Goal: Task Accomplishment & Management: Use online tool/utility

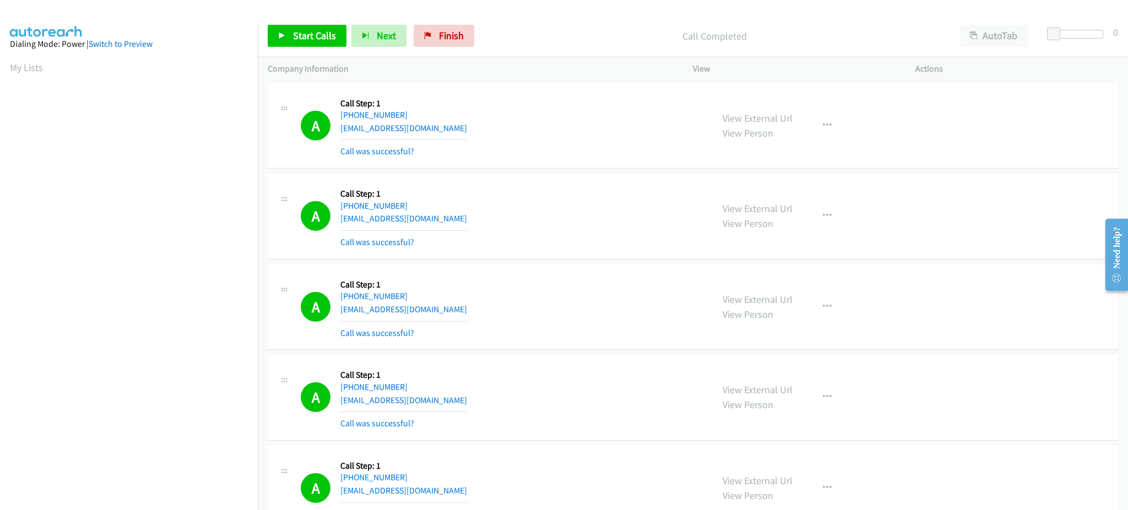
scroll to position [87, 3]
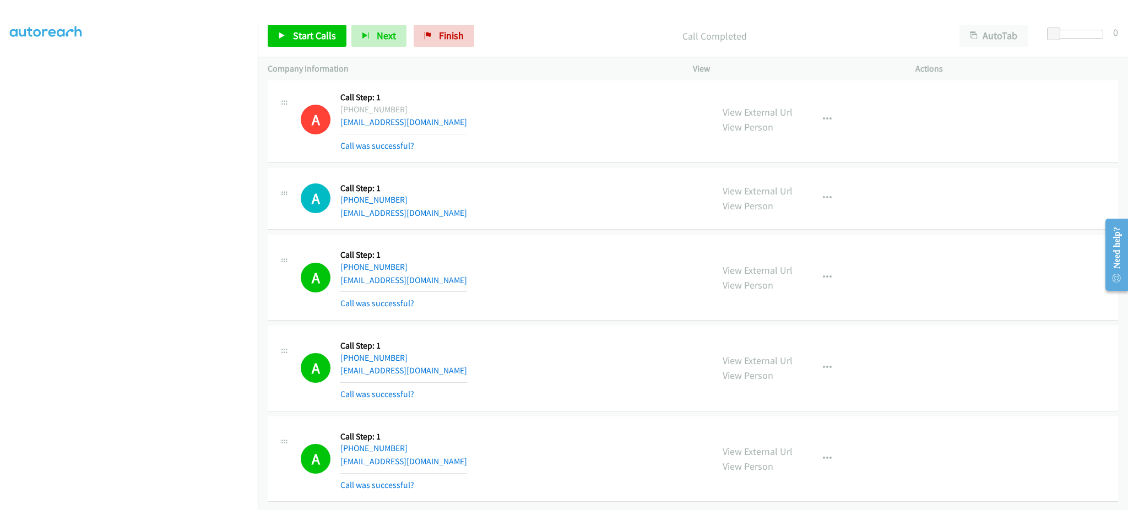
click at [309, 47] on div "Start Calls Pause Next Finish Call Completed AutoTab AutoTab 0" at bounding box center [693, 36] width 870 height 42
click at [292, 26] on link "Start Calls" at bounding box center [307, 36] width 79 height 22
drag, startPoint x: 299, startPoint y: 35, endPoint x: 319, endPoint y: 29, distance: 20.9
click at [299, 35] on span "Pause" at bounding box center [305, 35] width 25 height 13
drag, startPoint x: 303, startPoint y: 27, endPoint x: 429, endPoint y: 6, distance: 127.8
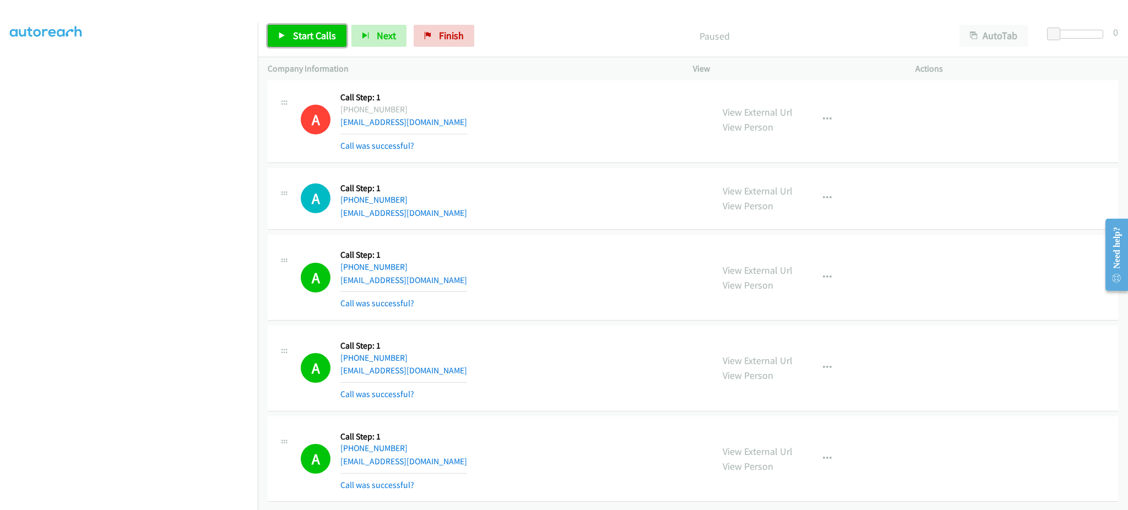
click at [303, 27] on link "Start Calls" at bounding box center [307, 36] width 79 height 22
click at [308, 34] on span "Pause" at bounding box center [305, 35] width 25 height 13
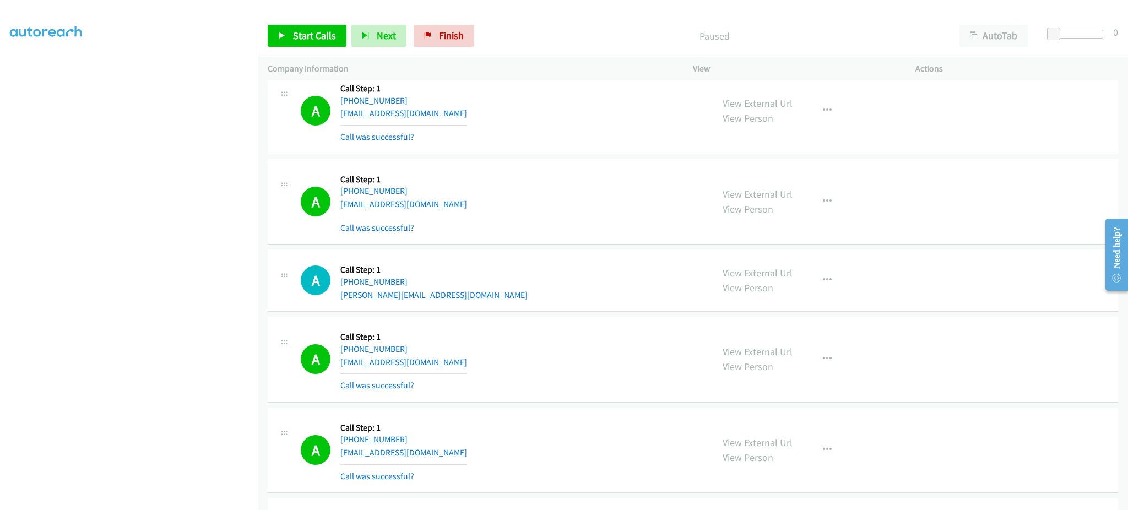
click at [858, 288] on div "View External Url View Person View External Url Email Schedule/Manage Callback …" at bounding box center [828, 280] width 232 height 42
click at [823, 285] on icon "button" at bounding box center [827, 280] width 9 height 9
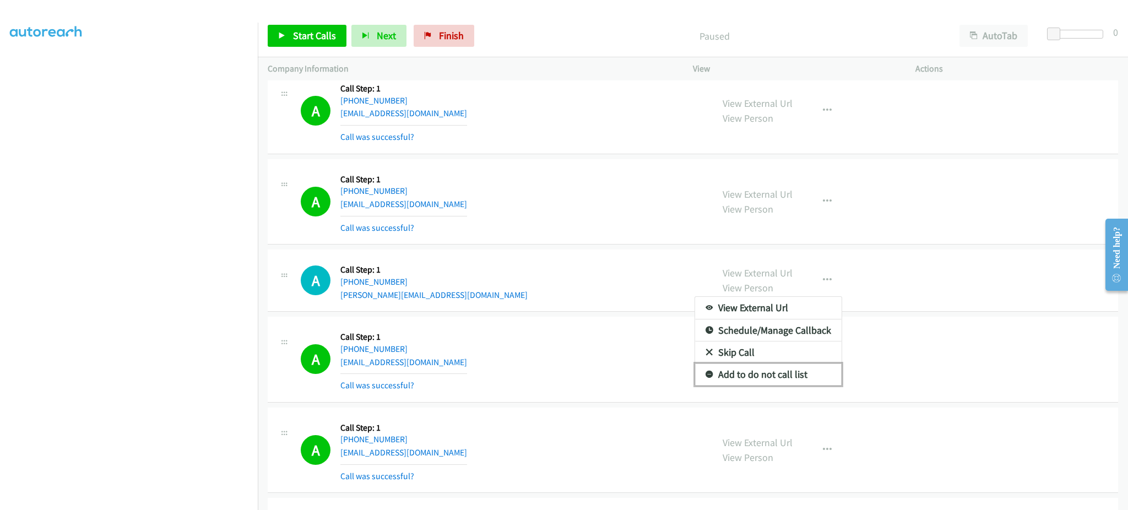
click at [786, 385] on link "Add to do not call list" at bounding box center [768, 374] width 146 height 22
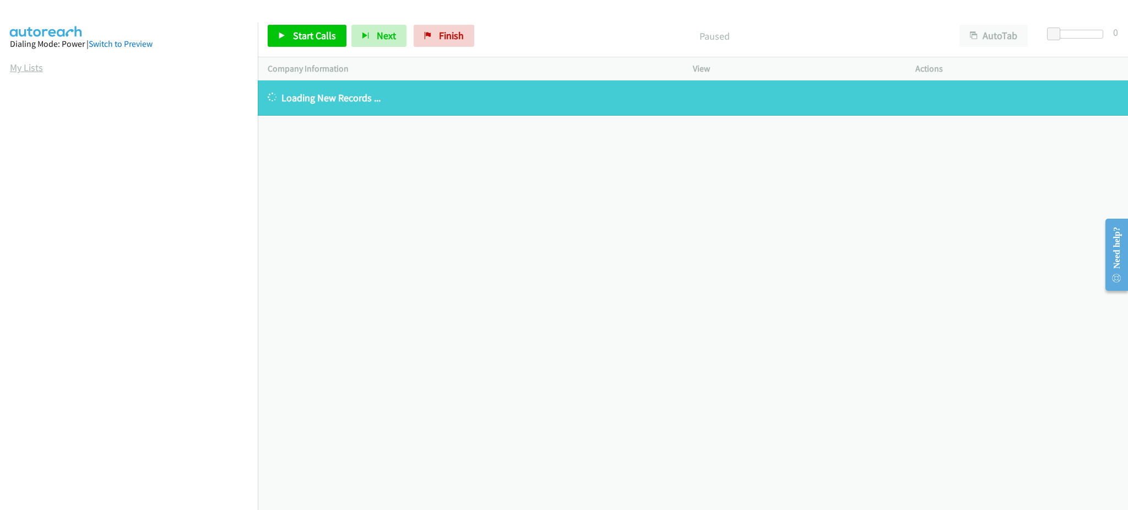
click at [18, 64] on link "My Lists" at bounding box center [26, 67] width 33 height 13
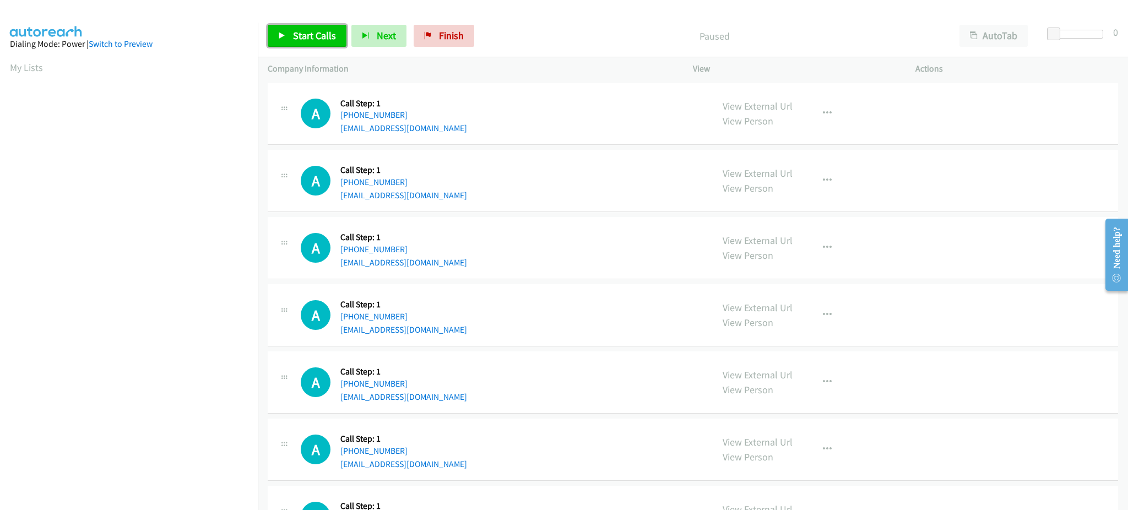
click at [311, 33] on span "Start Calls" at bounding box center [314, 35] width 43 height 13
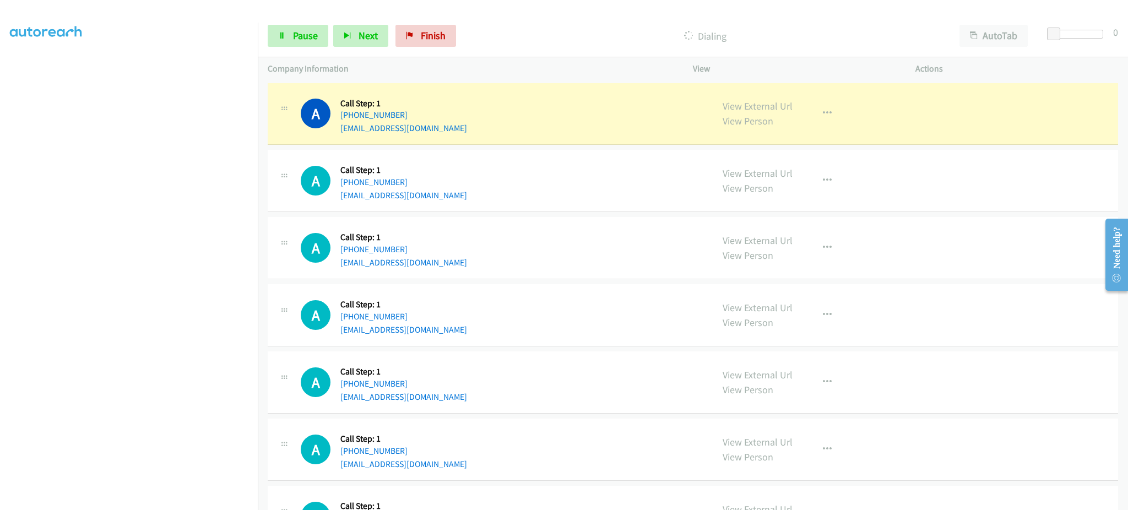
scroll to position [110, 0]
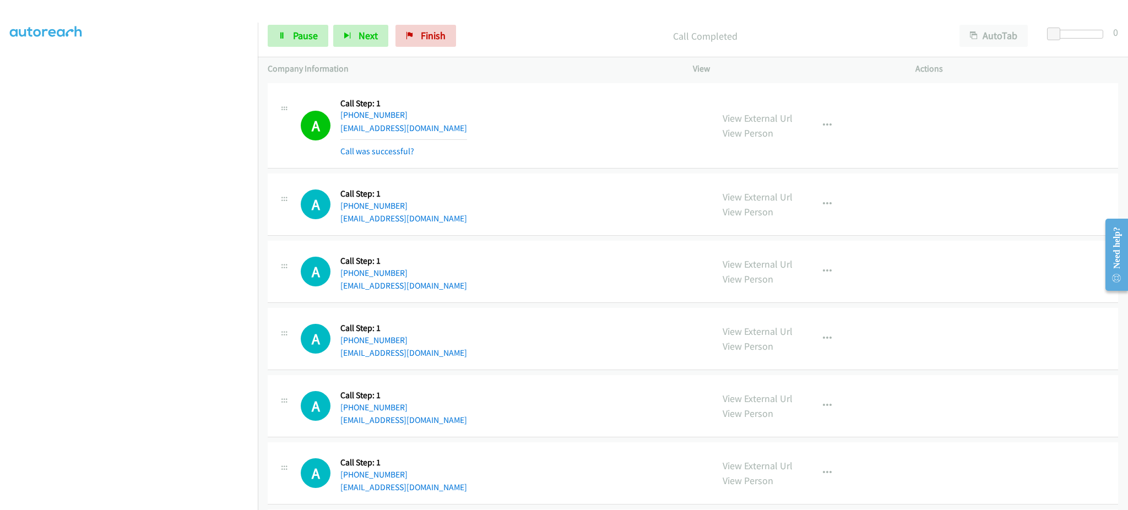
click at [803, 120] on div "View External Url View Person View External Url Email Schedule/Manage Callback …" at bounding box center [828, 126] width 232 height 66
click at [823, 123] on icon "button" at bounding box center [827, 125] width 9 height 9
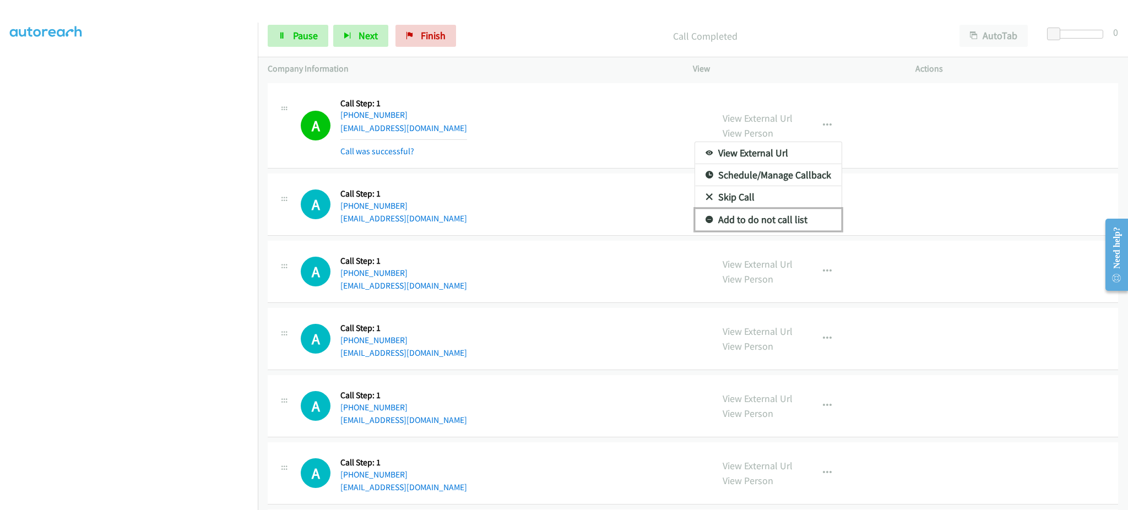
click at [792, 228] on link "Add to do not call list" at bounding box center [768, 220] width 146 height 22
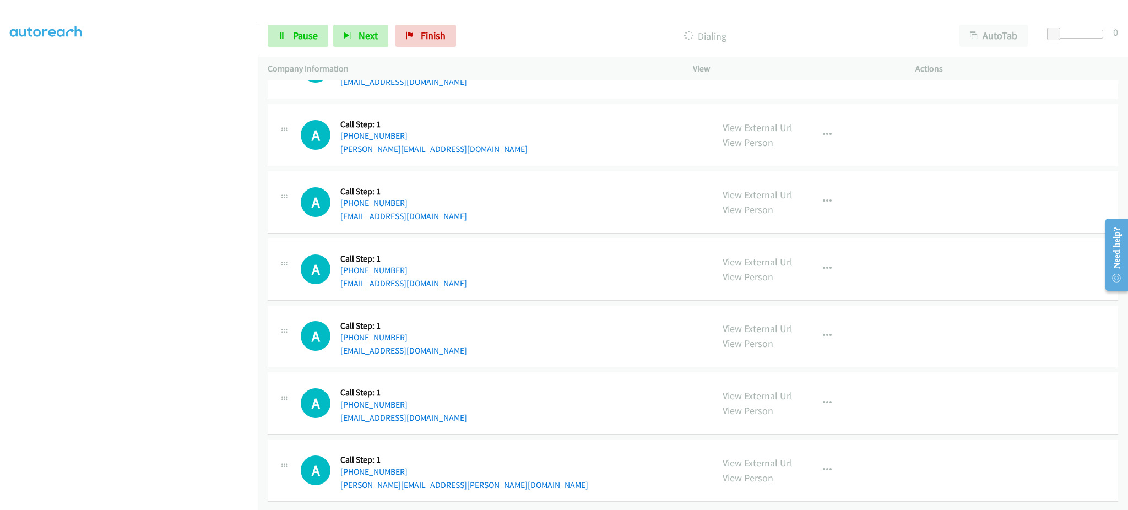
scroll to position [515, 0]
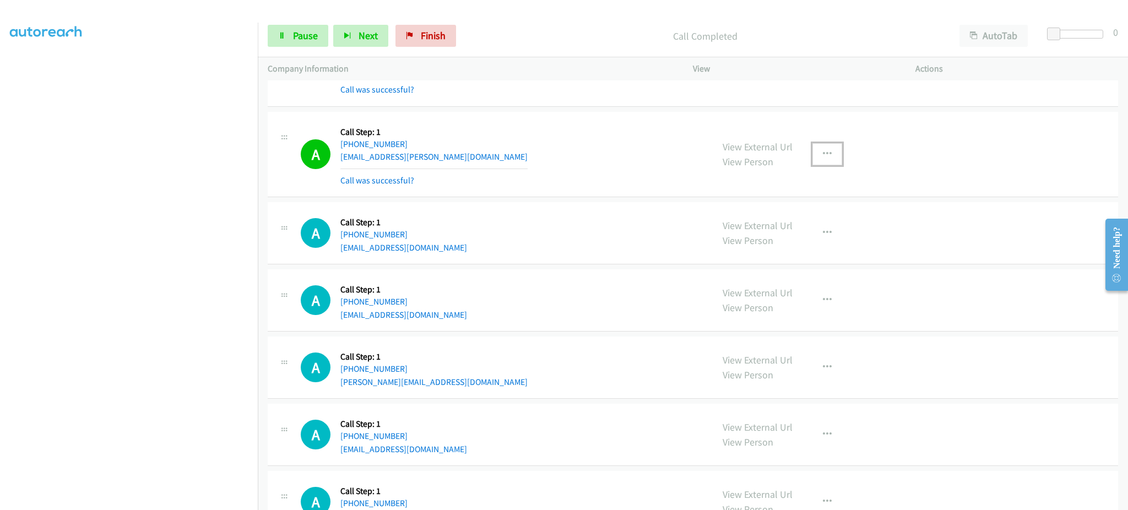
click at [820, 145] on button "button" at bounding box center [827, 154] width 30 height 22
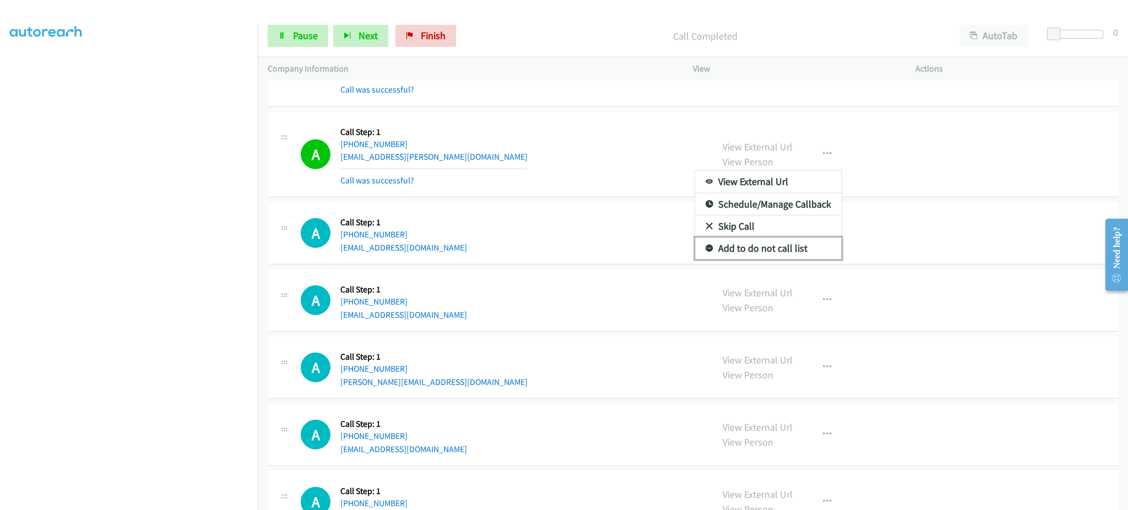
click at [796, 241] on link "Add to do not call list" at bounding box center [768, 248] width 146 height 22
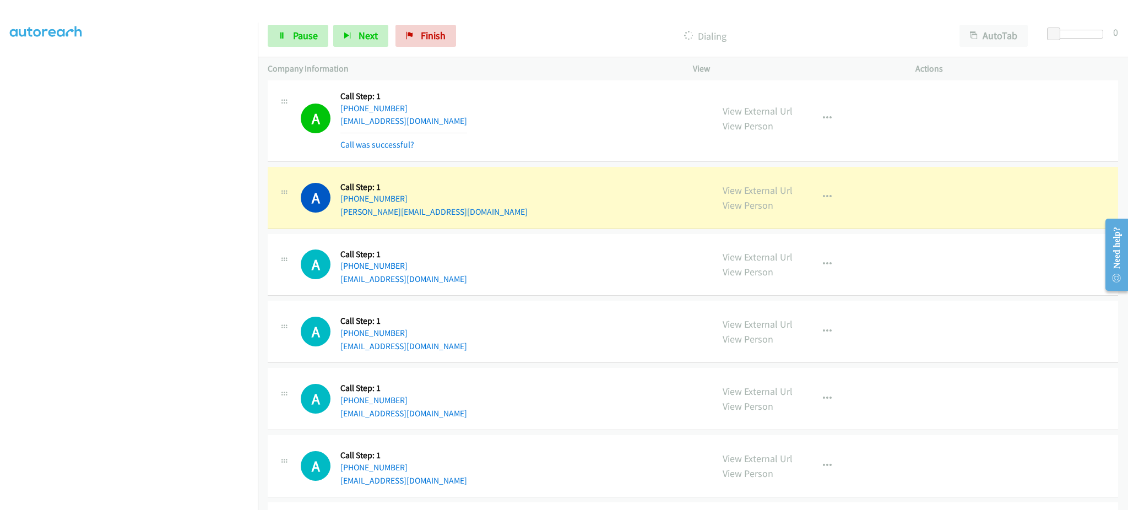
scroll to position [735, 0]
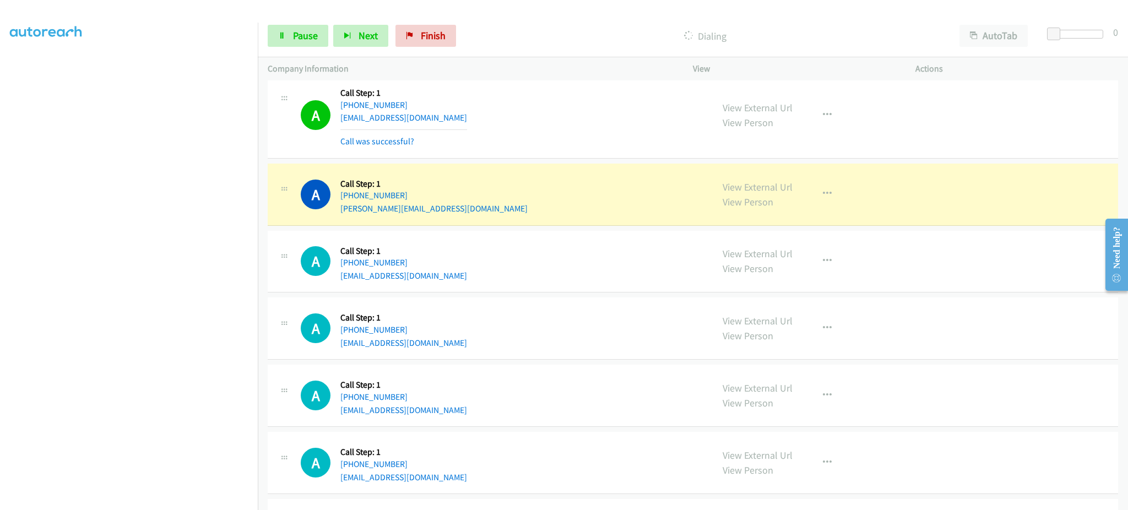
drag, startPoint x: 799, startPoint y: 204, endPoint x: 804, endPoint y: 198, distance: 7.8
click at [803, 199] on div "View External Url View Person View External Url Email Schedule/Manage Callback …" at bounding box center [828, 194] width 232 height 42
click at [826, 186] on button "button" at bounding box center [827, 194] width 30 height 22
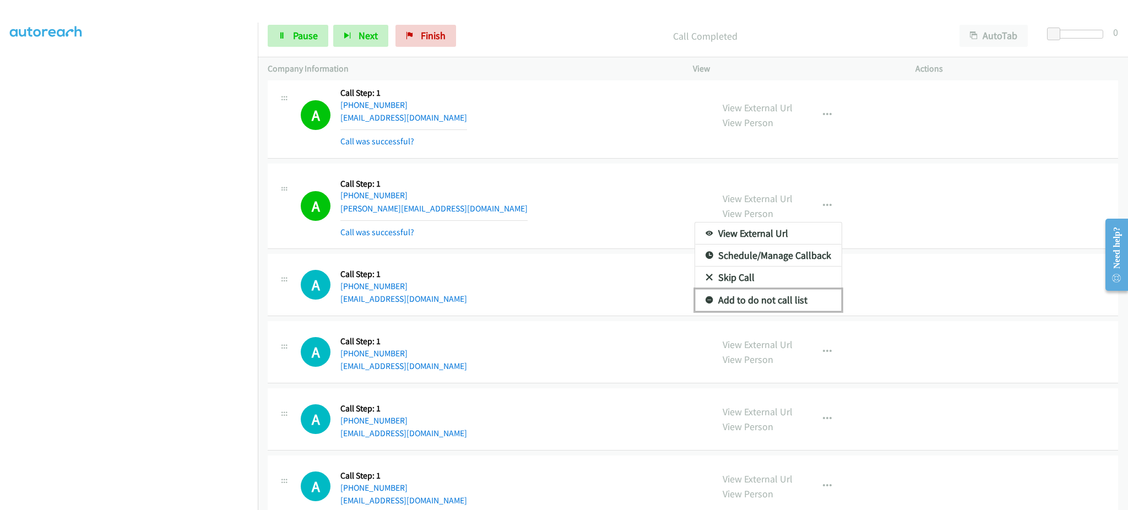
click at [794, 304] on link "Add to do not call list" at bounding box center [768, 300] width 146 height 22
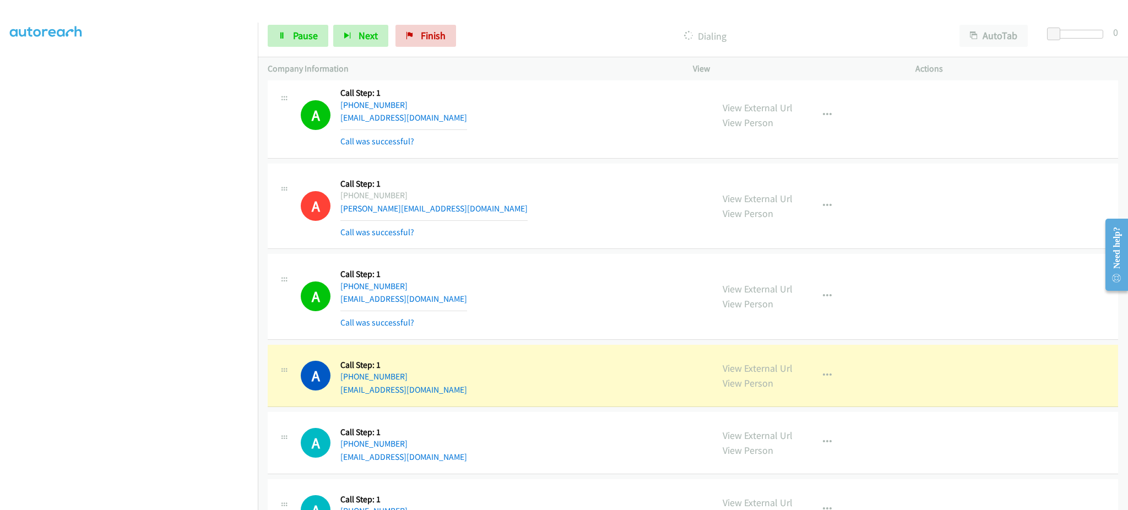
click at [683, 480] on div "A Callback Scheduled Call Step: 1 America/New_York +1 802-291-2076 matthewpstur…" at bounding box center [693, 510] width 850 height 62
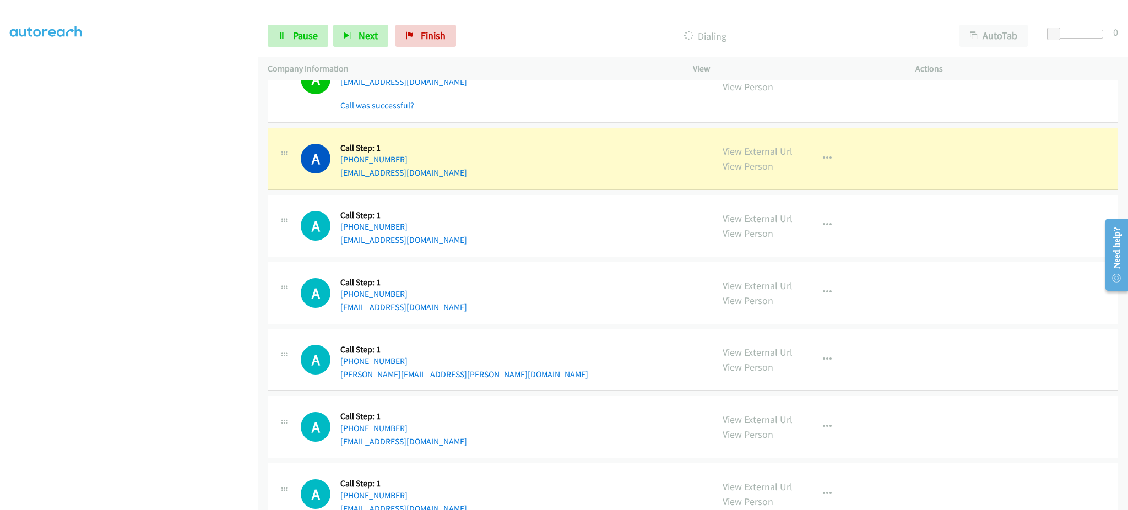
scroll to position [955, 0]
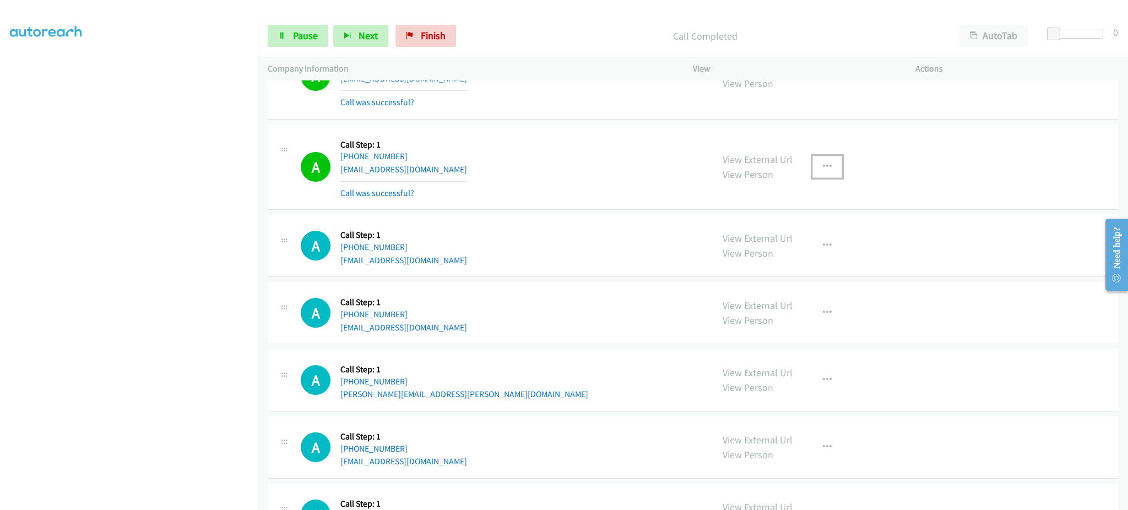
click at [826, 165] on button "button" at bounding box center [827, 167] width 30 height 22
click at [787, 264] on link "Add to do not call list" at bounding box center [768, 261] width 146 height 22
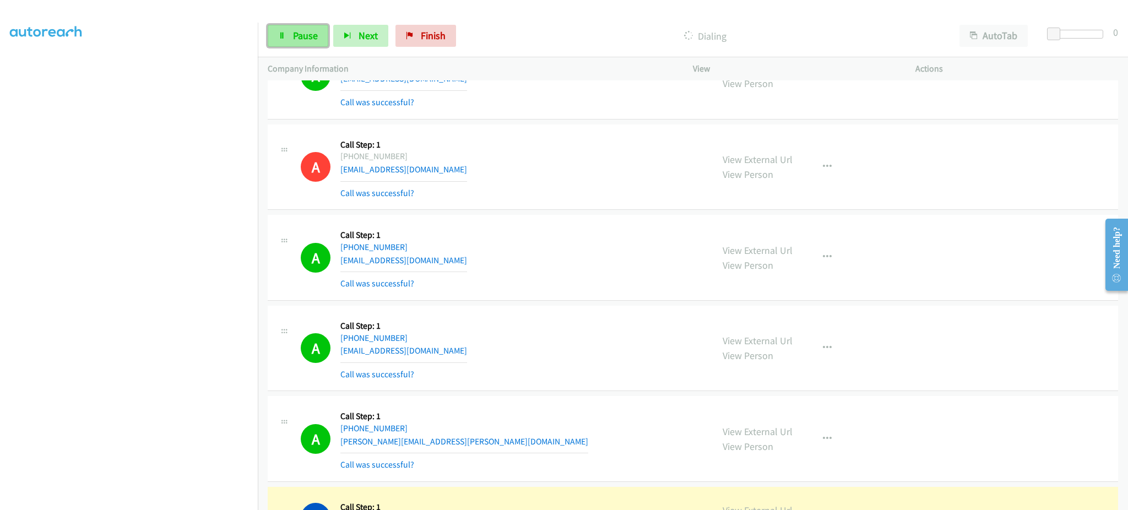
click at [293, 29] on span "Pause" at bounding box center [305, 35] width 25 height 13
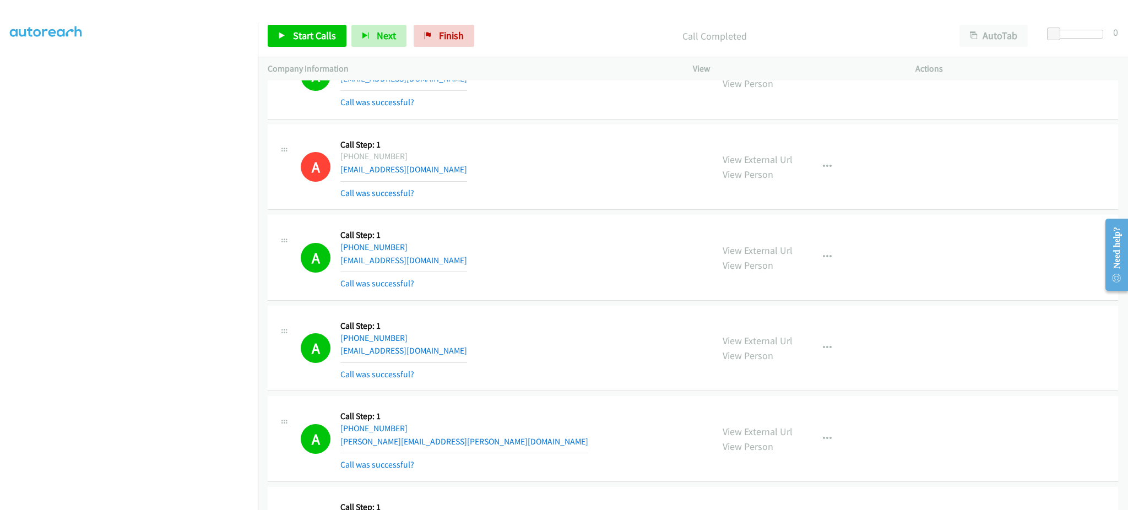
click at [602, 472] on div "A Callback Scheduled Call Step: 1 America/New_York +1 954-243-7283 mary.farland…" at bounding box center [693, 439] width 850 height 86
click at [313, 30] on span "Start Calls" at bounding box center [314, 35] width 43 height 13
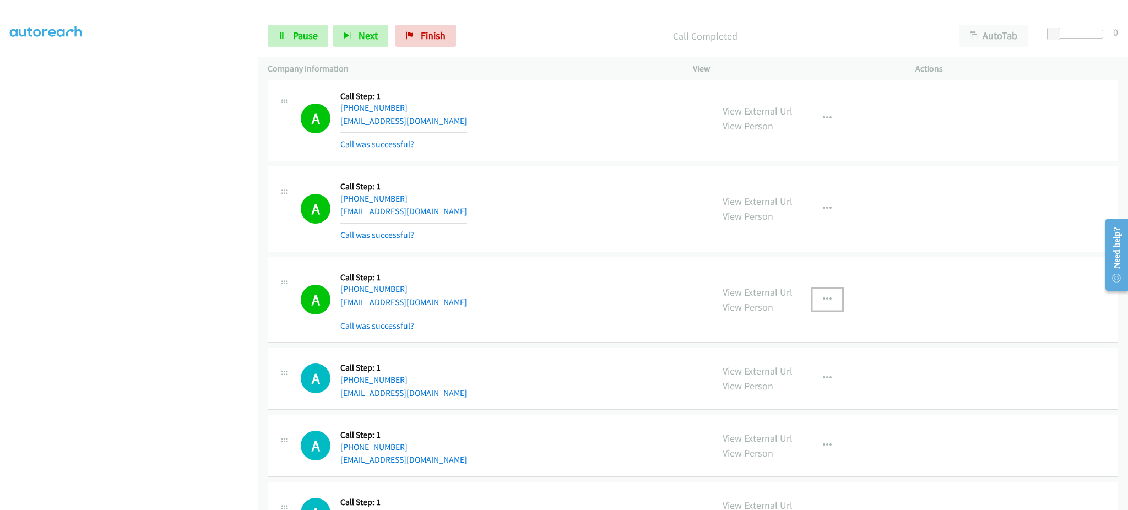
drag, startPoint x: 830, startPoint y: 295, endPoint x: 731, endPoint y: 408, distance: 150.2
click at [830, 295] on button "button" at bounding box center [827, 299] width 30 height 22
click at [745, 396] on link "Add to do not call list" at bounding box center [768, 394] width 146 height 22
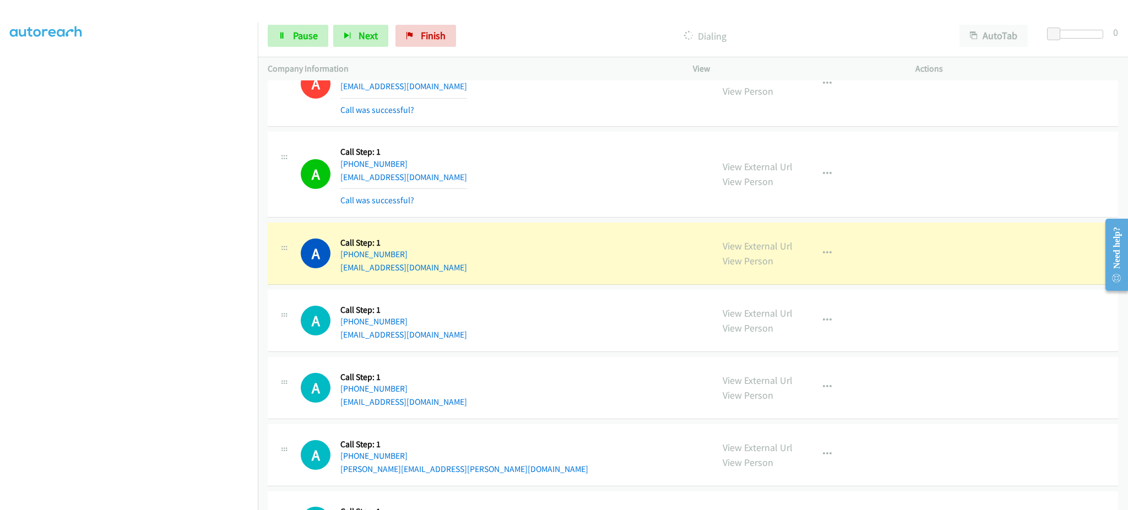
scroll to position [1677, 0]
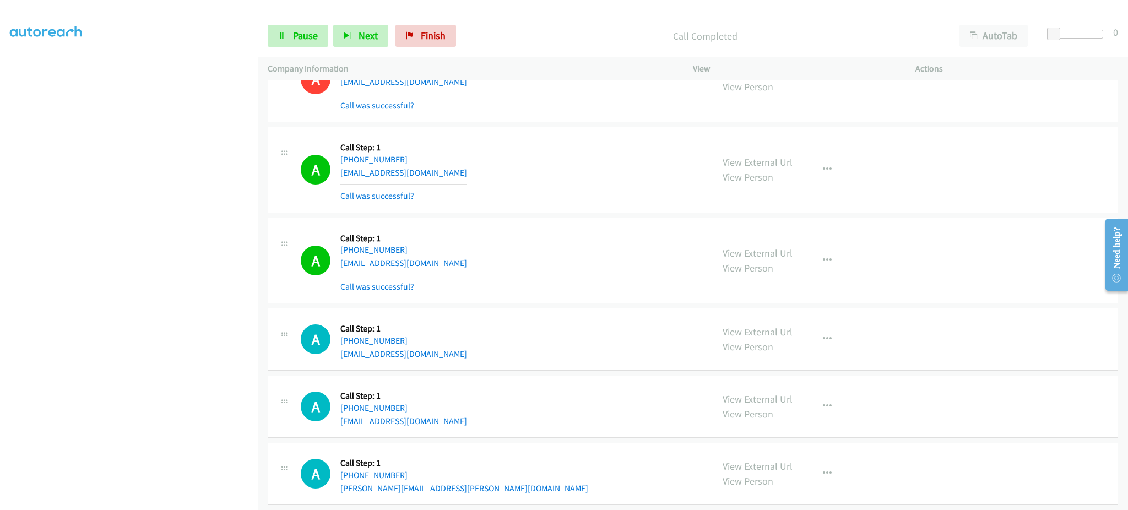
click at [816, 249] on div "View External Url View Person View External Url Email Schedule/Manage Callback …" at bounding box center [828, 261] width 232 height 66
click at [823, 262] on icon "button" at bounding box center [827, 260] width 9 height 9
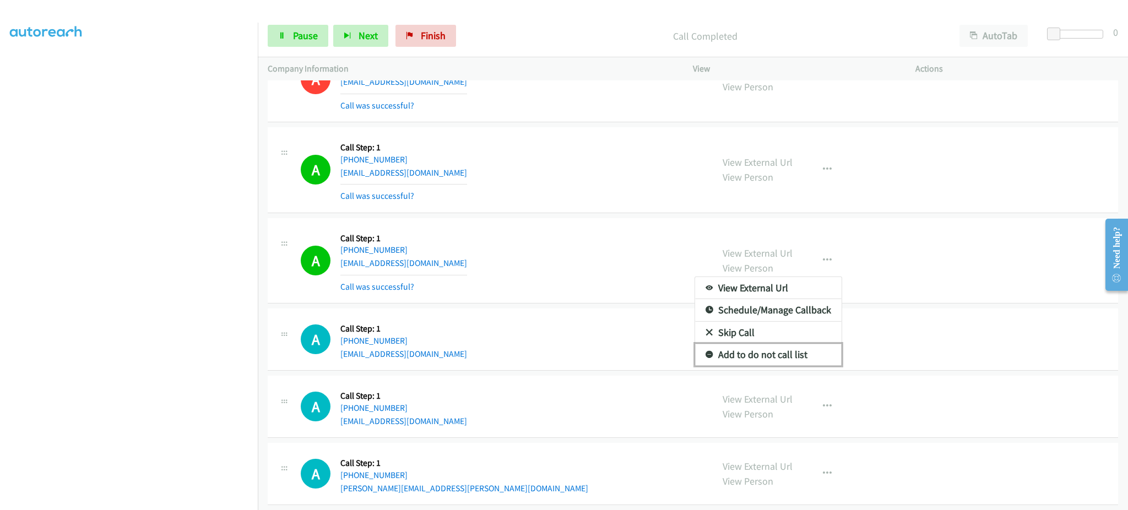
click at [792, 351] on link "Add to do not call list" at bounding box center [768, 355] width 146 height 22
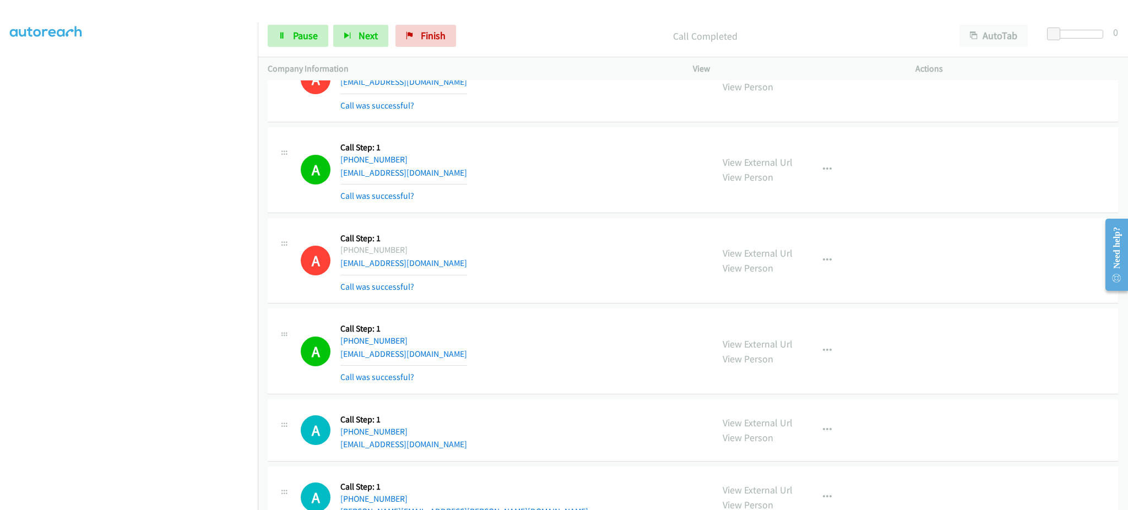
scroll to position [1897, 0]
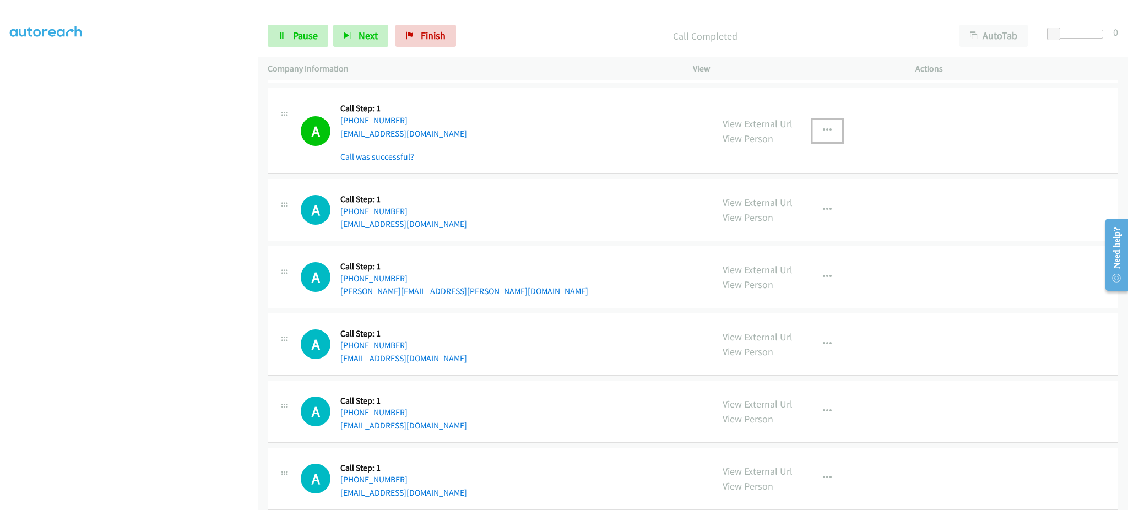
click at [833, 130] on button "button" at bounding box center [827, 130] width 30 height 22
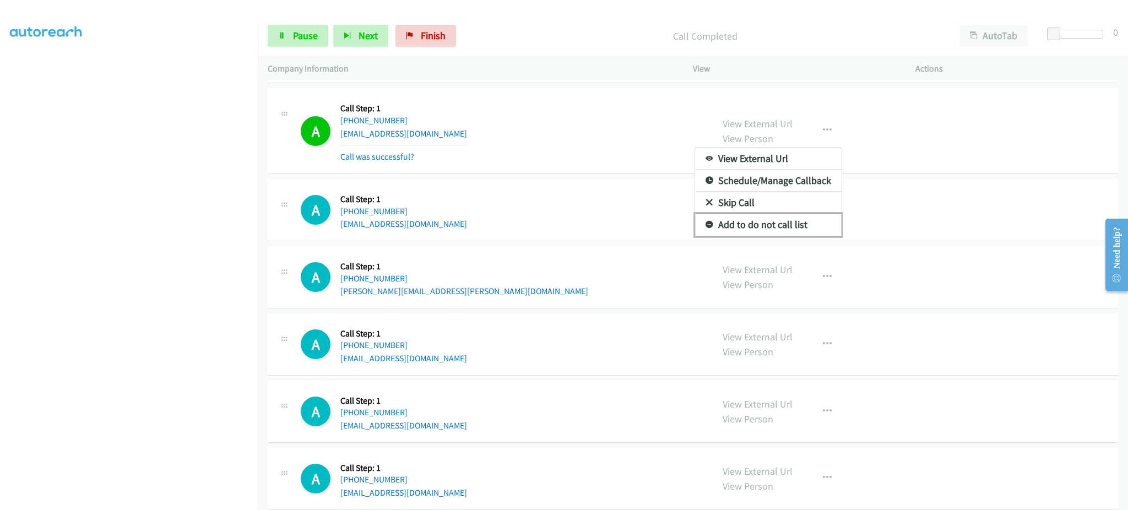
click at [789, 220] on link "Add to do not call list" at bounding box center [768, 225] width 146 height 22
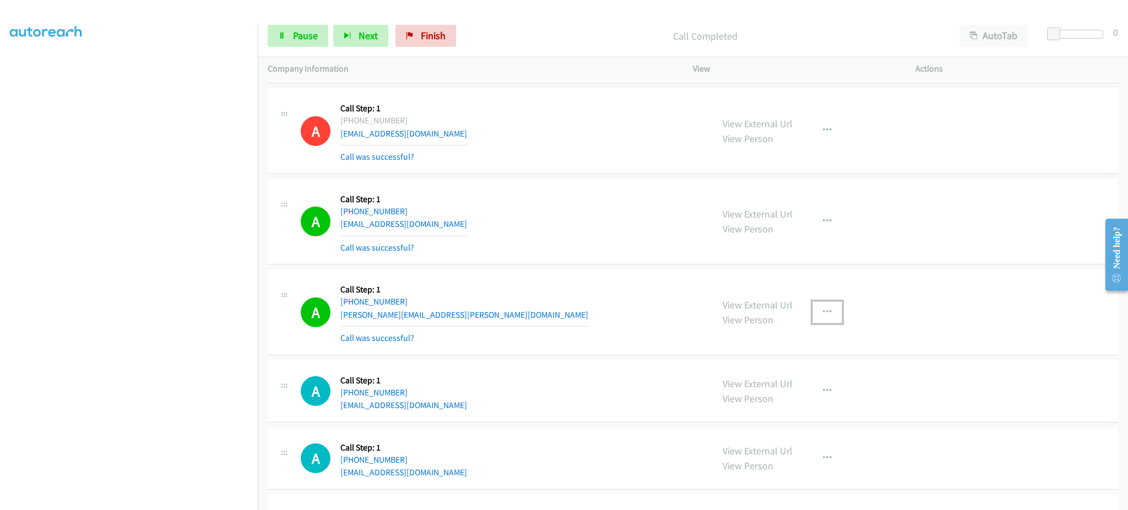
click at [825, 311] on button "button" at bounding box center [827, 312] width 30 height 22
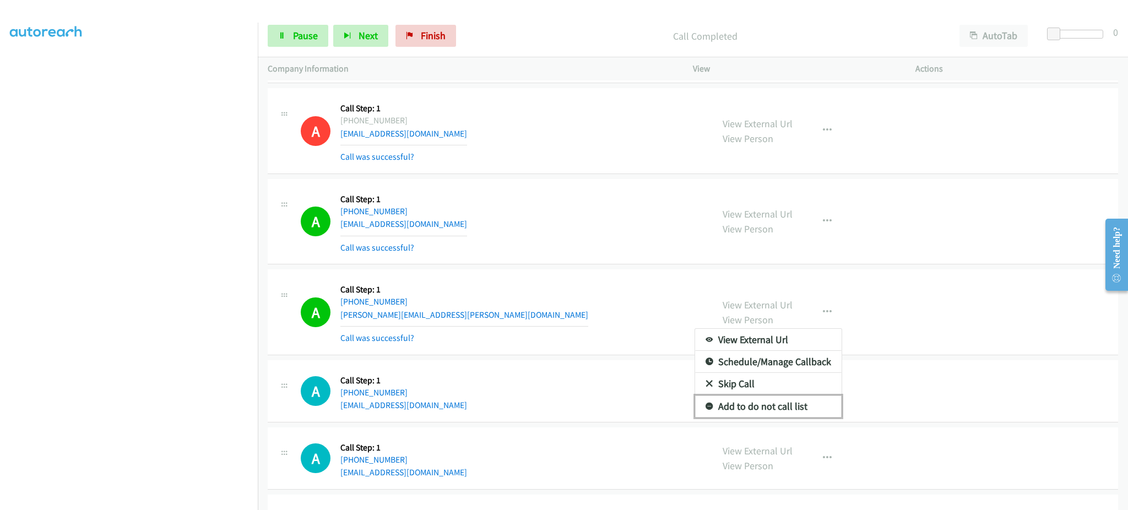
click at [785, 413] on link "Add to do not call list" at bounding box center [768, 406] width 146 height 22
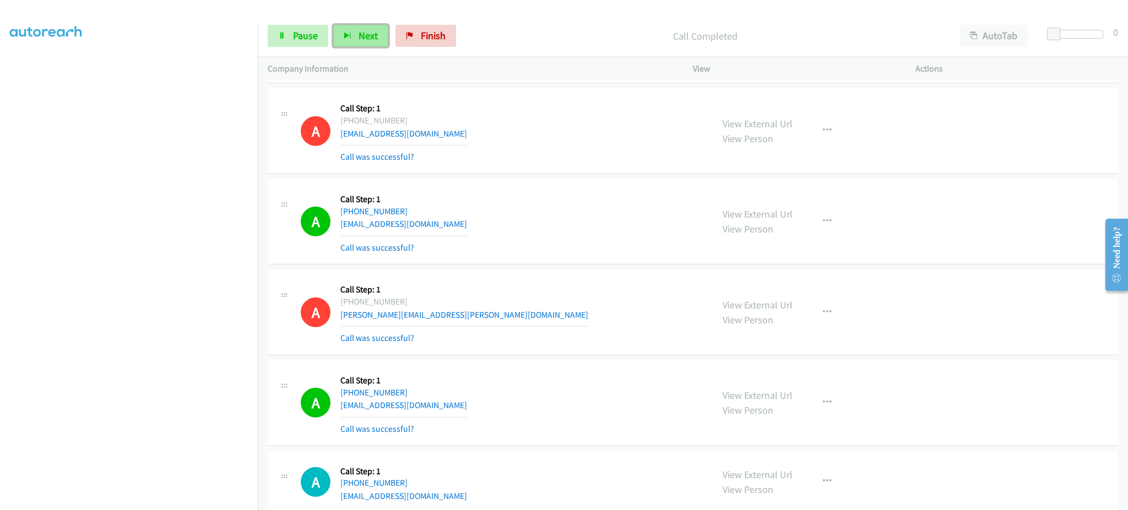
click at [349, 32] on icon "button" at bounding box center [348, 36] width 8 height 8
click at [303, 34] on span "Pause" at bounding box center [305, 35] width 25 height 13
click at [307, 35] on span "Start Calls" at bounding box center [314, 35] width 43 height 13
click at [307, 35] on span "Pause" at bounding box center [305, 35] width 25 height 13
click at [306, 20] on div "Start Calls Pause Next Finish Call Completed AutoTab AutoTab 0" at bounding box center [693, 36] width 870 height 42
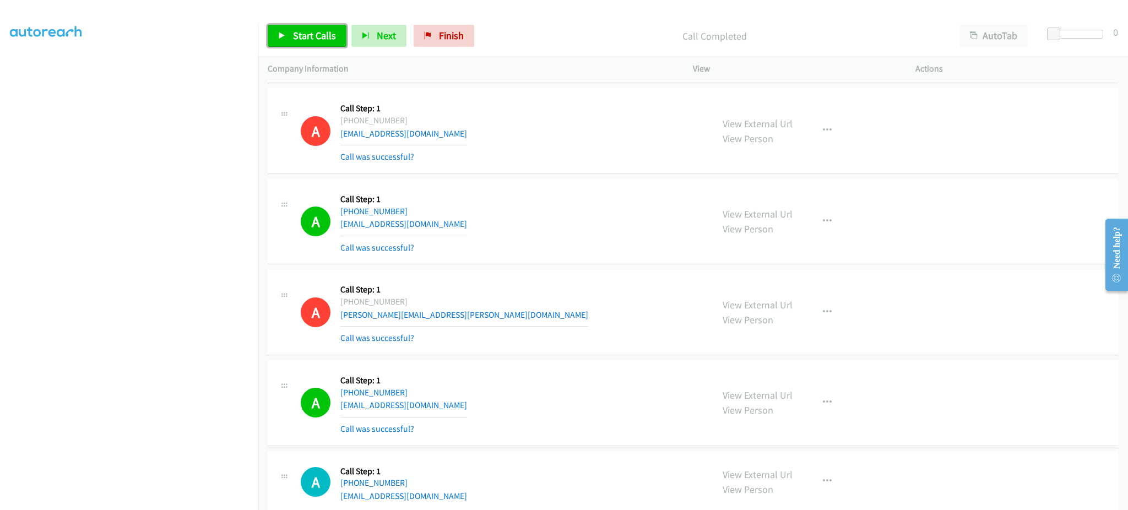
click at [311, 32] on span "Start Calls" at bounding box center [314, 35] width 43 height 13
click at [310, 32] on span "Pause" at bounding box center [305, 35] width 25 height 13
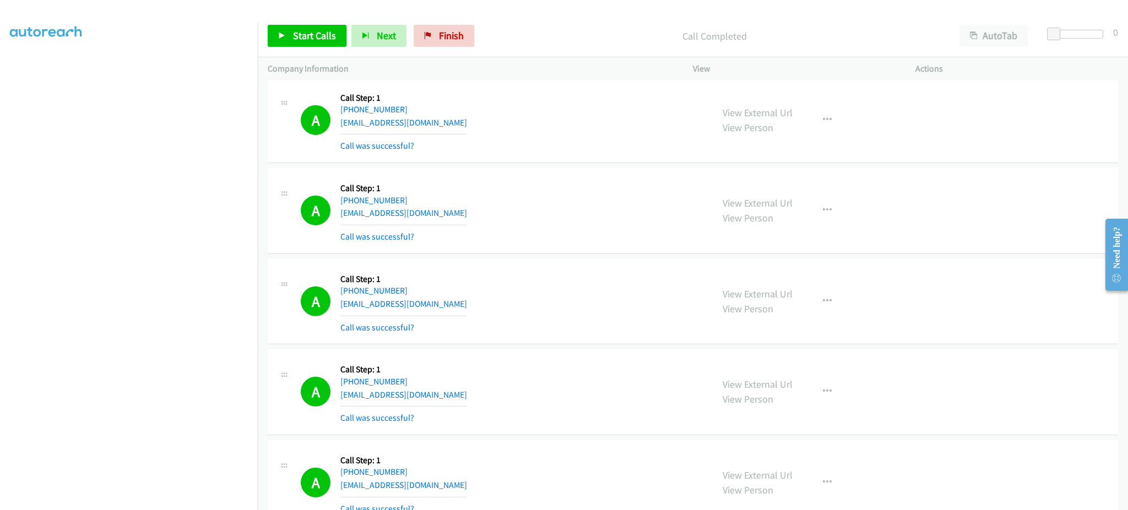
scroll to position [2778, 0]
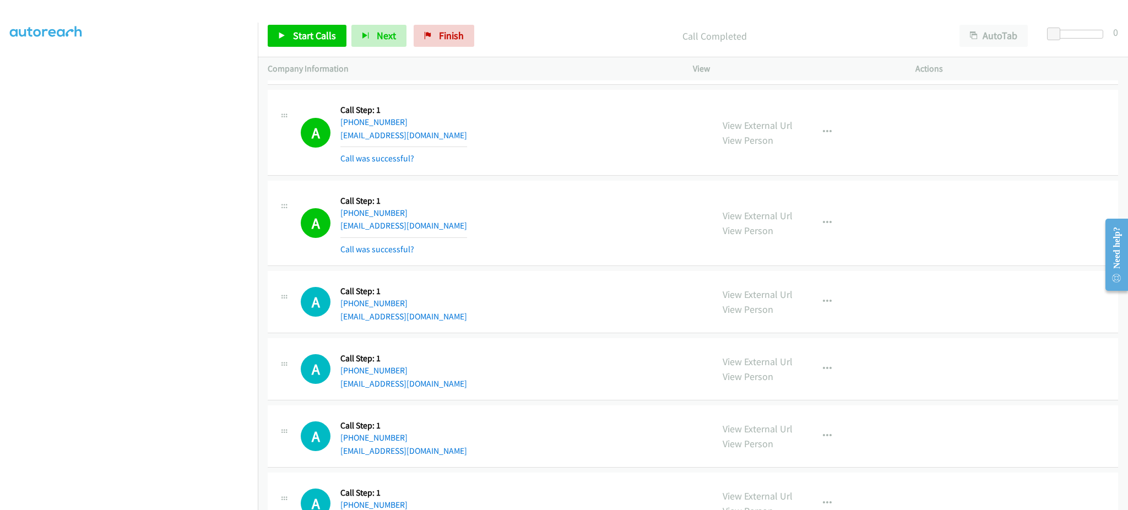
click at [466, 222] on div "A Callback Scheduled Call Step: 1 America/Chicago +1 325-423-2958 tmuratori53@g…" at bounding box center [502, 223] width 402 height 66
copy div "tmuratori53@gmail.com"
click at [458, 146] on div "A Callback Scheduled Call Step: 1 America/New_York +1 219-781-3898 carleynoble3…" at bounding box center [502, 133] width 402 height 66
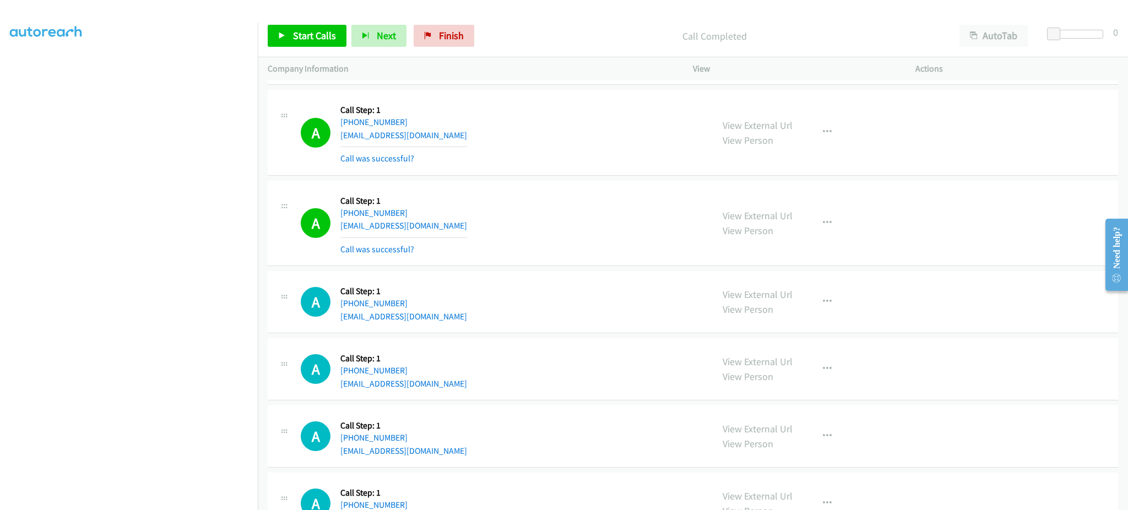
click at [458, 146] on div "A Callback Scheduled Call Step: 1 America/New_York +1 219-781-3898 carleynoble3…" at bounding box center [502, 133] width 402 height 66
click at [477, 136] on div "A Callback Scheduled Call Step: 1 America/New_York +1 219-781-3898 carleynoble3…" at bounding box center [502, 133] width 402 height 66
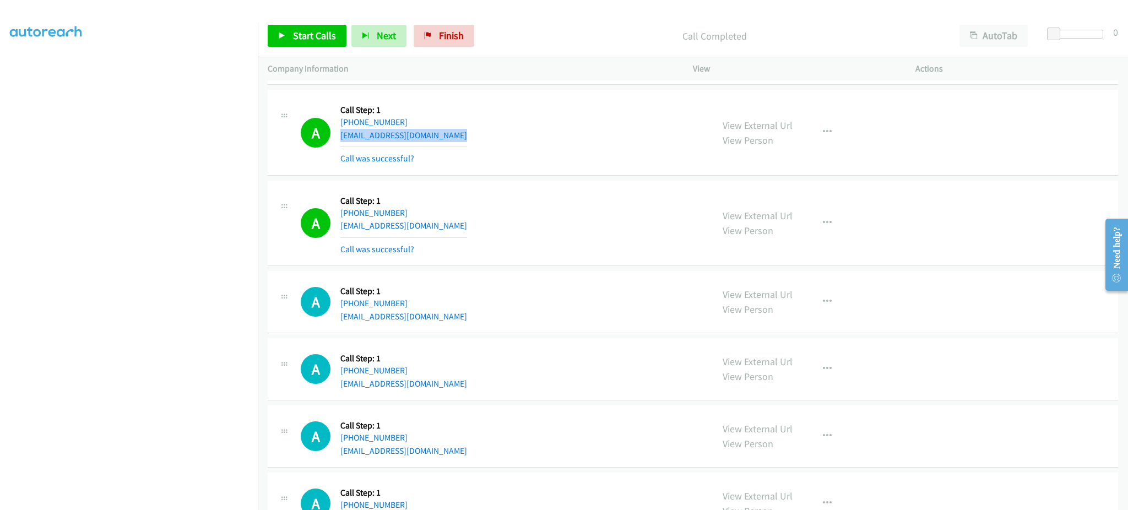
copy div "carleynoble371@gmail.com"
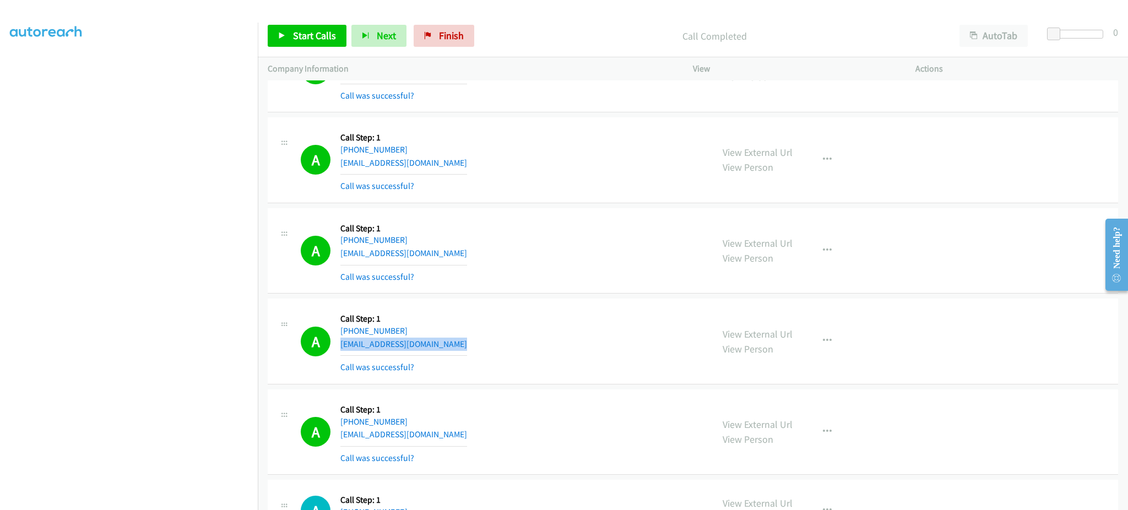
scroll to position [2558, 0]
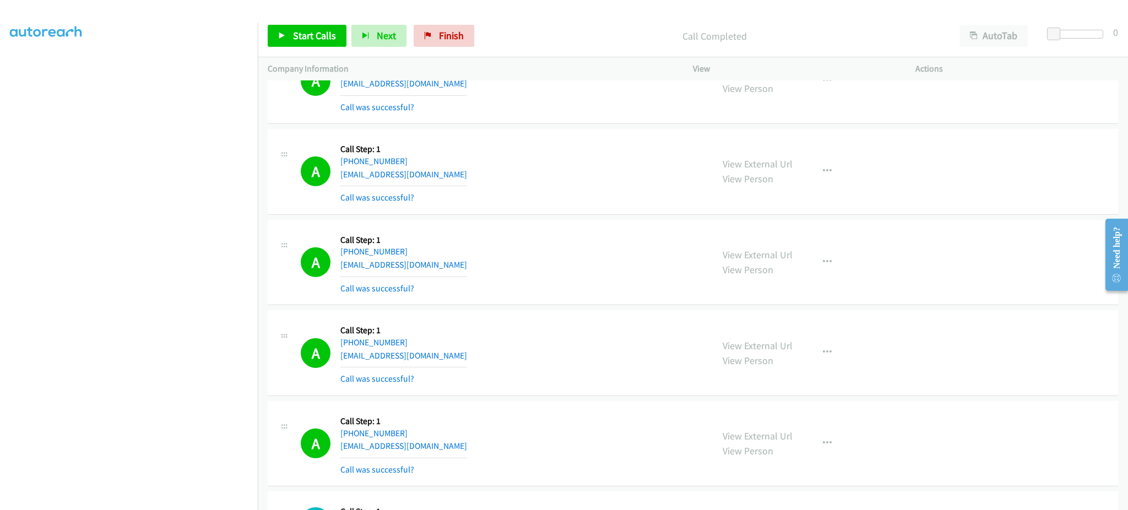
click at [470, 263] on div "A Callback Scheduled Call Step: 1 America/New_York +1 551-315-2402 dianelisorte…" at bounding box center [502, 263] width 402 height 66
copy div "dianelisortega9303@gmail.com"
click at [482, 173] on div "A Callback Scheduled Call Step: 1 America/Chicago +1 314-357-6595 shaun_m_brown…" at bounding box center [502, 172] width 402 height 66
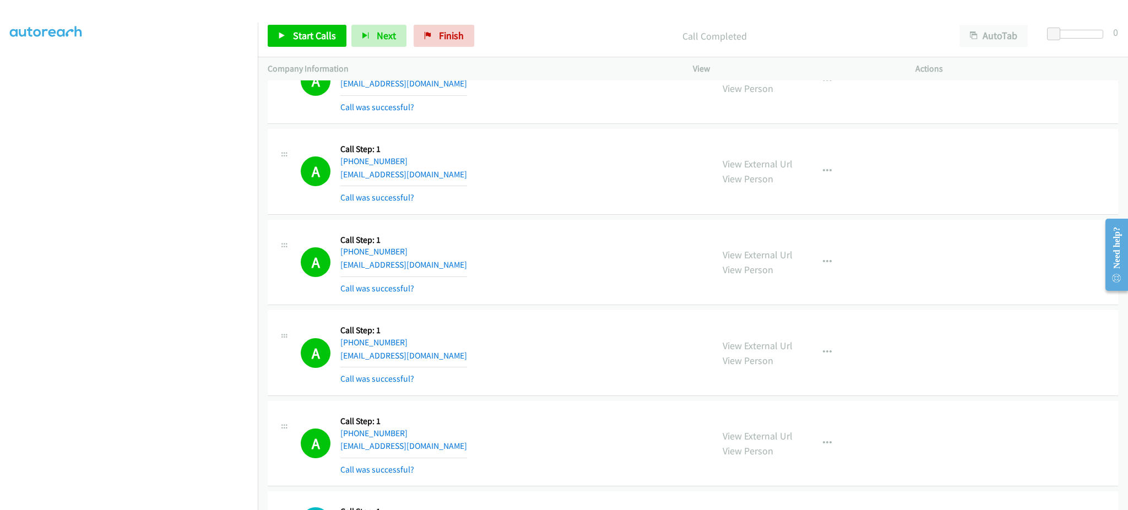
click at [482, 173] on div "A Callback Scheduled Call Step: 1 America/Chicago +1 314-357-6595 shaun_m_brown…" at bounding box center [502, 172] width 402 height 66
copy div "shaun_m_brown@yahoo.com"
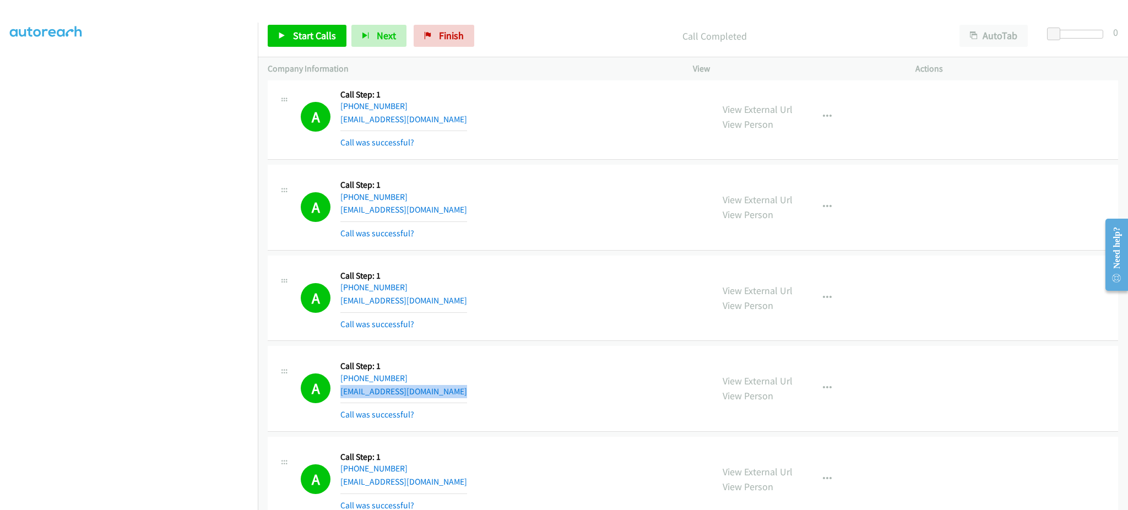
scroll to position [2338, 0]
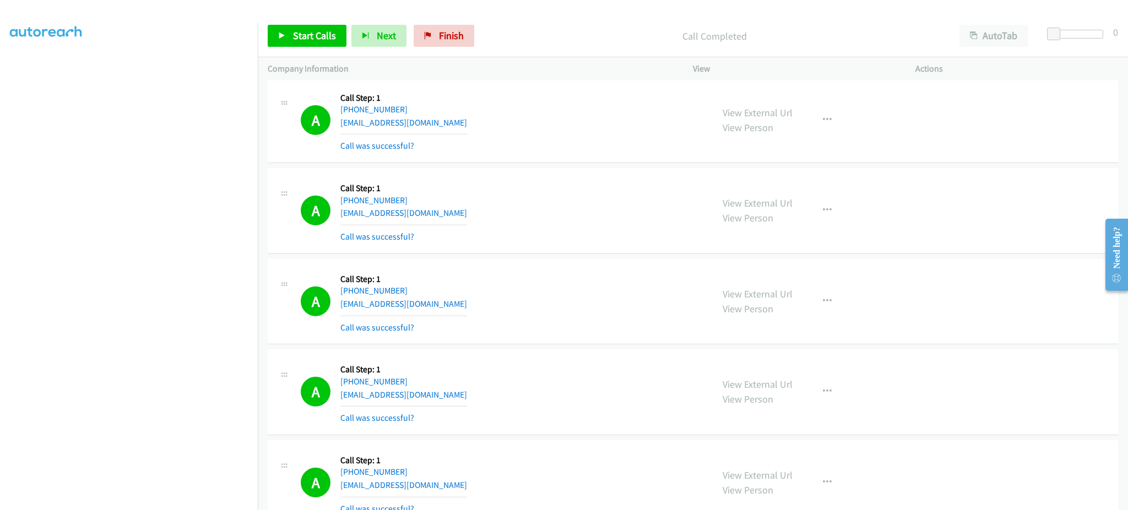
click at [444, 205] on div "A Callback Scheduled Call Step: 1 America/Los_Angeles +1 760-822-7715 jvolan59@…" at bounding box center [502, 211] width 402 height 66
click at [429, 215] on div "A Callback Scheduled Call Step: 1 America/Los_Angeles +1 760-822-7715 jvolan59@…" at bounding box center [502, 211] width 402 height 66
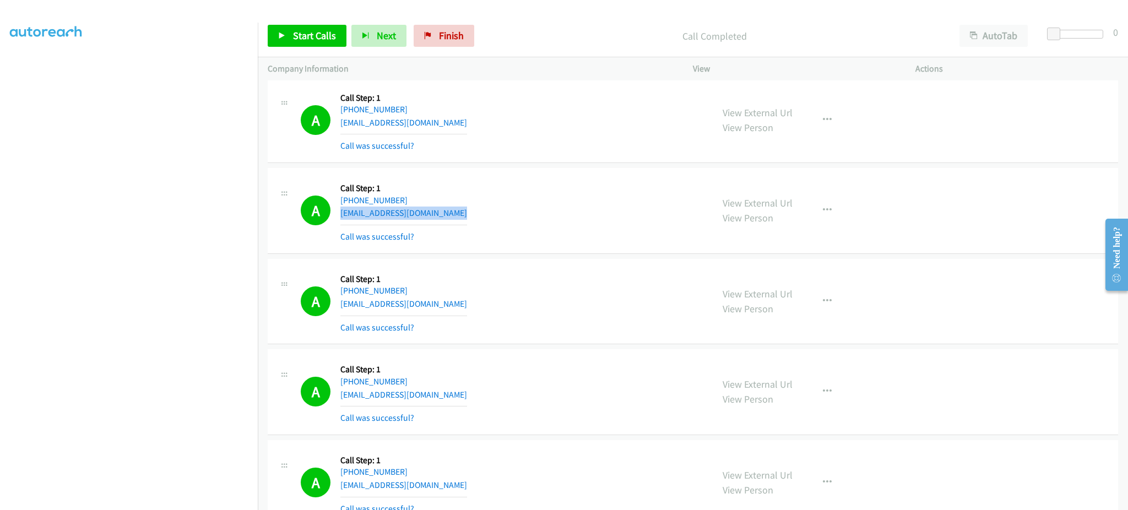
click at [429, 215] on div "A Callback Scheduled Call Step: 1 America/Los_Angeles +1 760-822-7715 jvolan59@…" at bounding box center [502, 211] width 402 height 66
copy div "jvolan59@gmail.com"
click at [300, 32] on span "Start Calls" at bounding box center [314, 35] width 43 height 13
click at [280, 36] on icon at bounding box center [282, 36] width 8 height 8
click at [311, 35] on span "Start Calls" at bounding box center [314, 35] width 43 height 13
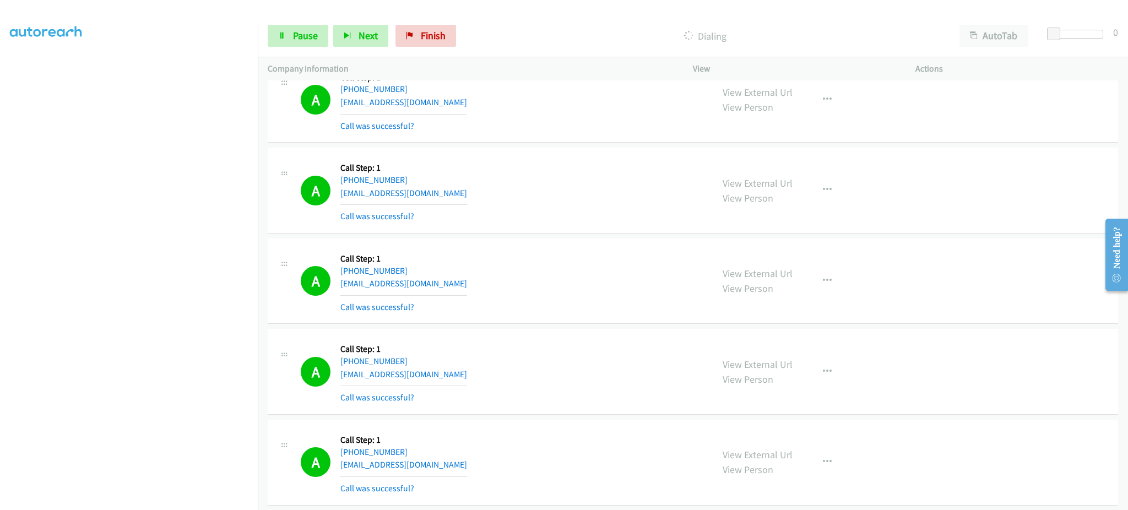
scroll to position [3218, 0]
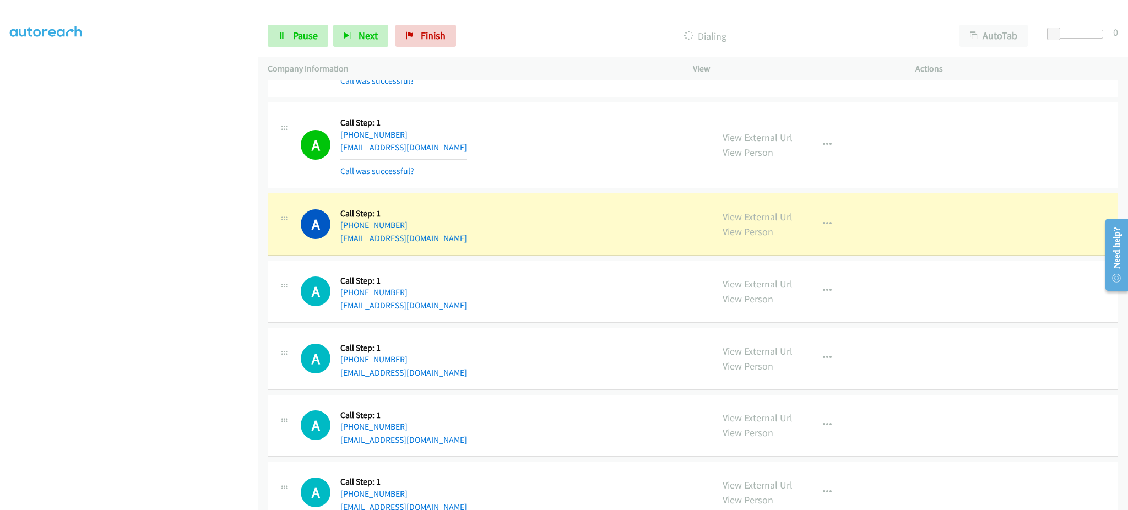
click at [740, 228] on link "View Person" at bounding box center [747, 231] width 51 height 13
click at [749, 213] on link "View External Url" at bounding box center [757, 216] width 70 height 13
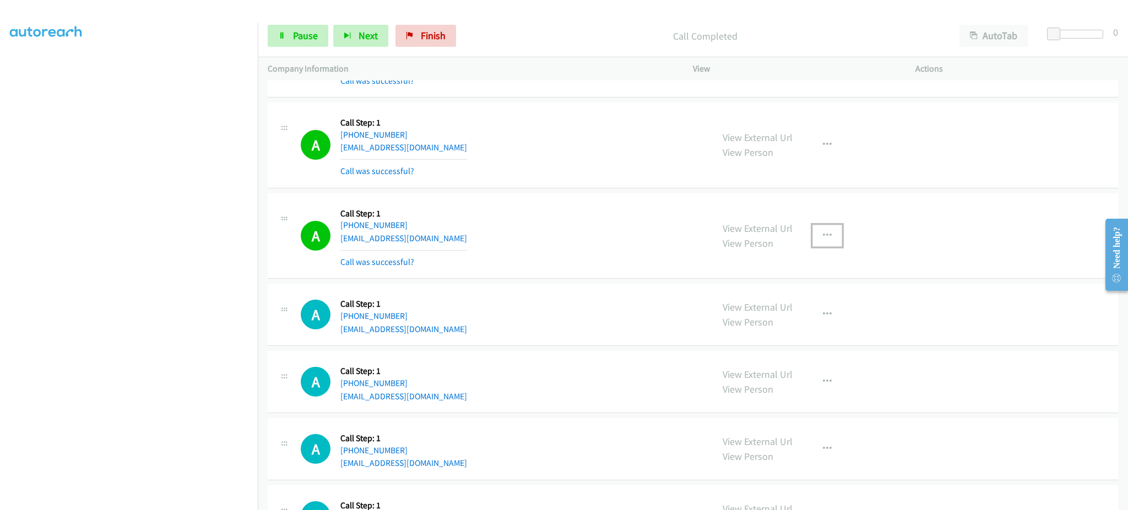
click at [813, 226] on button "button" at bounding box center [827, 236] width 30 height 22
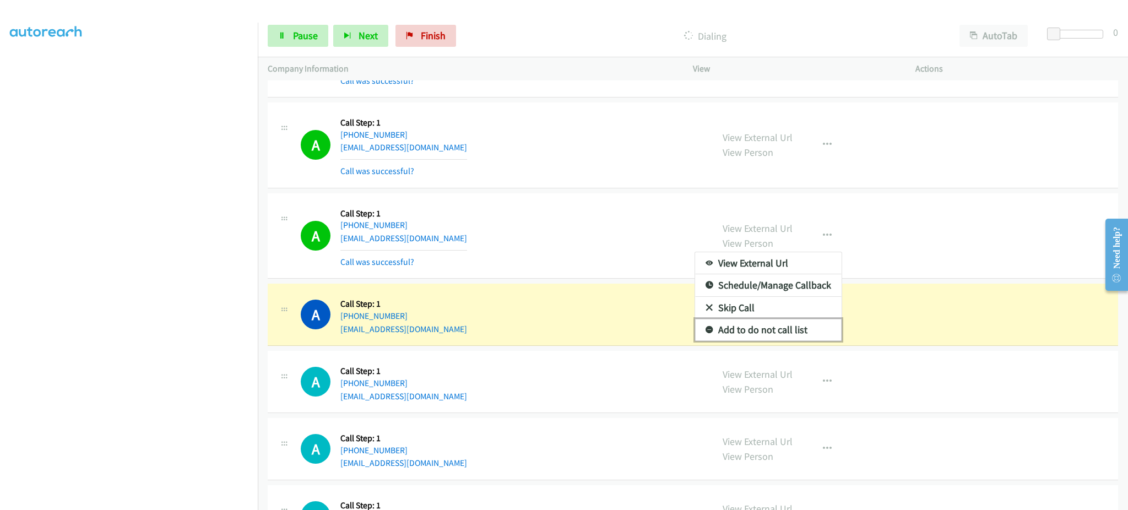
click at [778, 334] on link "Add to do not call list" at bounding box center [768, 330] width 146 height 22
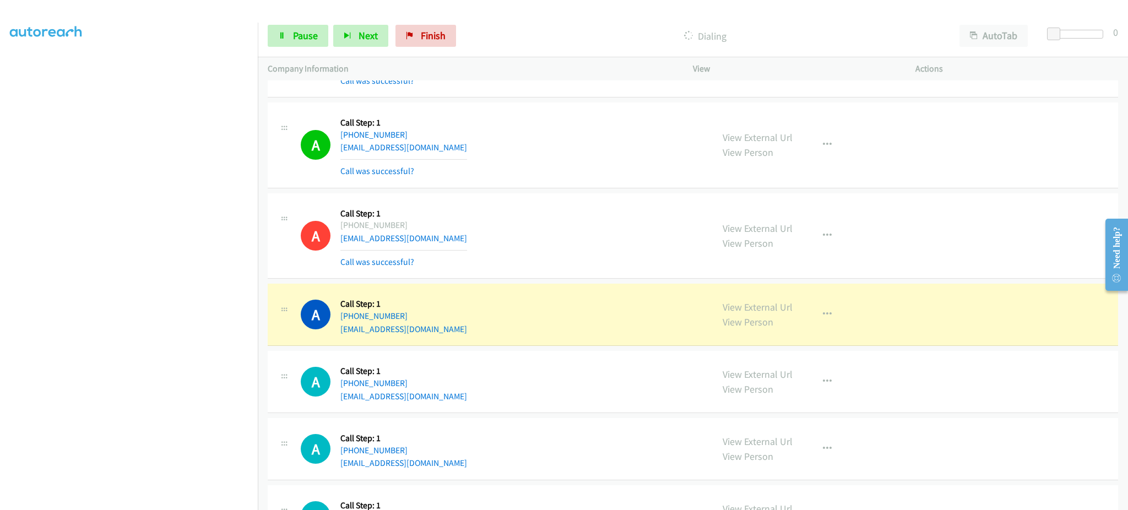
click at [302, 20] on div "Start Calls Pause Next Finish Dialing AutoTab AutoTab 0" at bounding box center [693, 36] width 870 height 42
click at [302, 29] on span "Pause" at bounding box center [305, 35] width 25 height 13
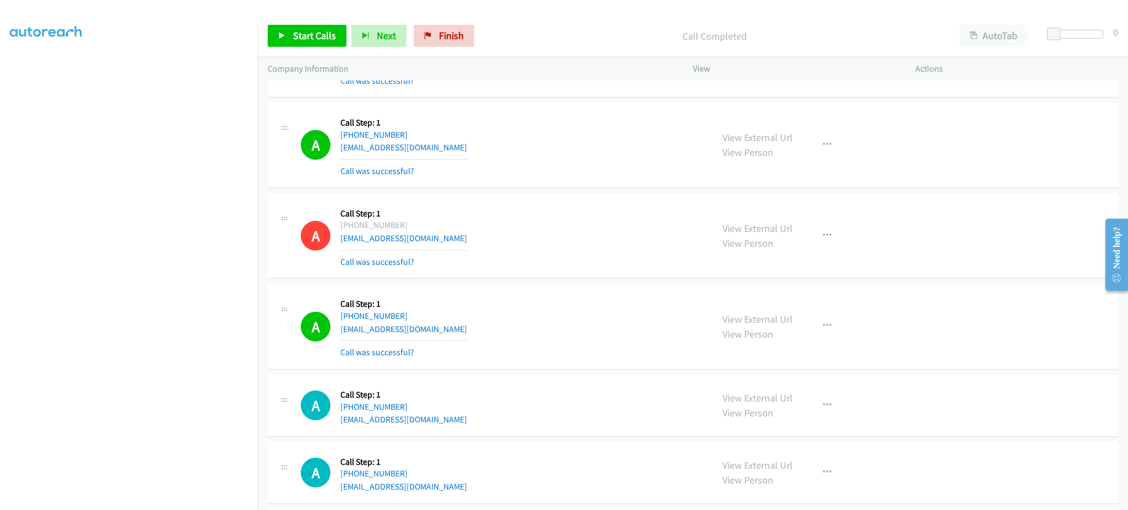
drag, startPoint x: 294, startPoint y: 51, endPoint x: 294, endPoint y: 45, distance: 6.6
click at [294, 51] on div "Start Calls Pause Next Finish Call Completed AutoTab AutoTab 0" at bounding box center [693, 36] width 870 height 42
click at [294, 42] on link "Start Calls" at bounding box center [307, 36] width 79 height 22
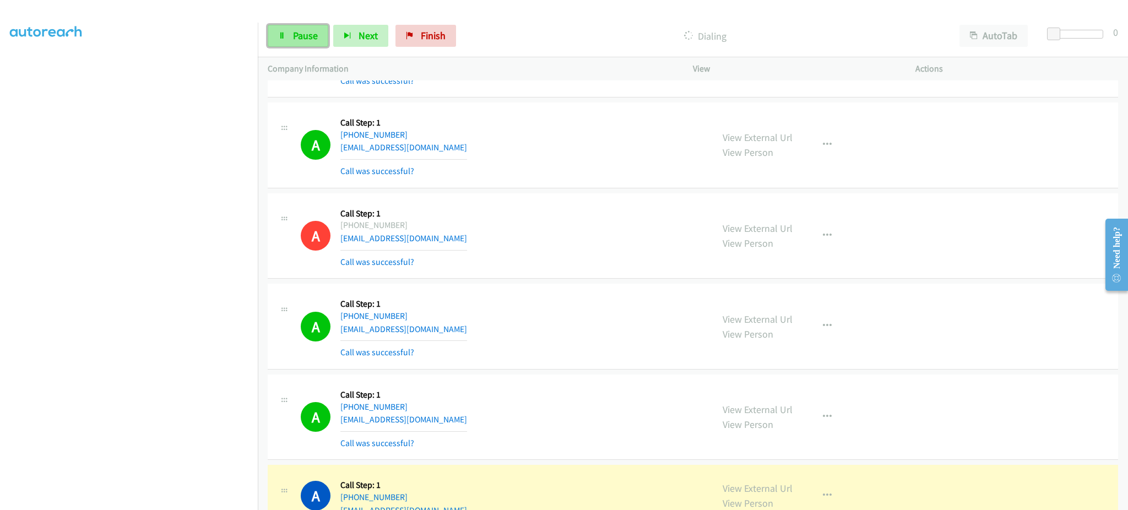
click at [286, 35] on link "Pause" at bounding box center [298, 36] width 61 height 22
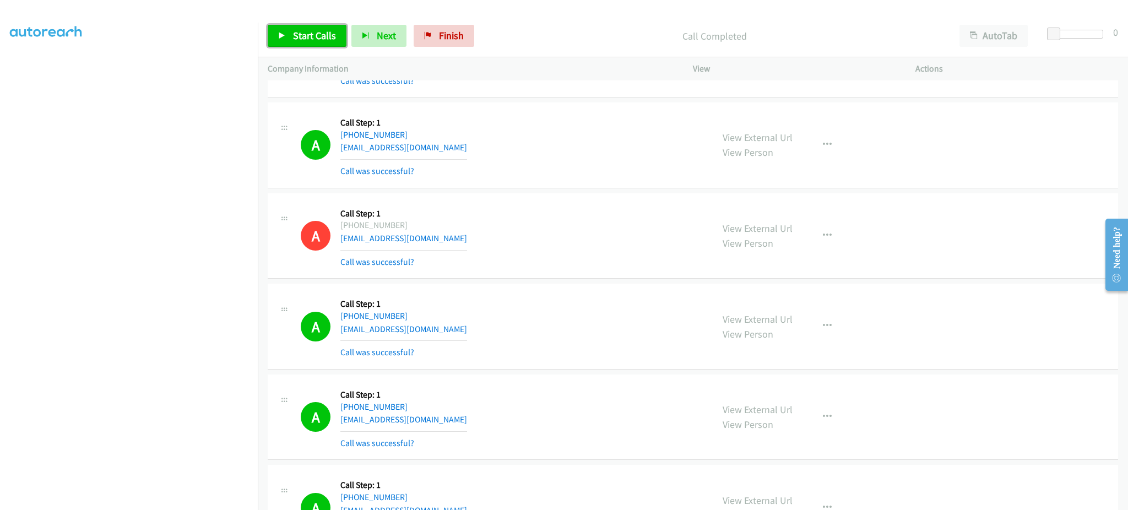
click at [304, 44] on link "Start Calls" at bounding box center [307, 36] width 79 height 22
click at [834, 327] on button "button" at bounding box center [827, 326] width 30 height 22
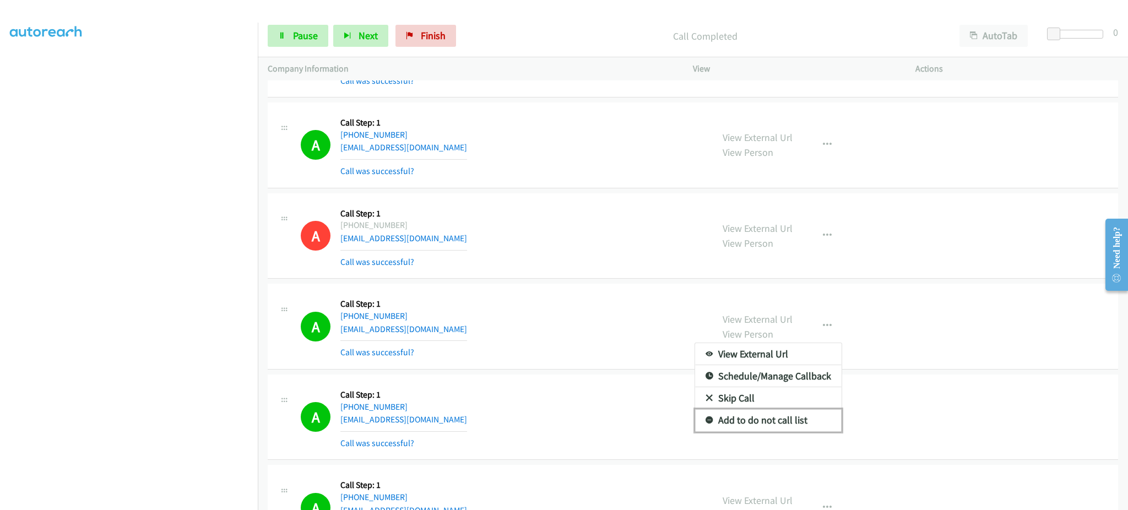
click at [789, 431] on link "Add to do not call list" at bounding box center [768, 420] width 146 height 22
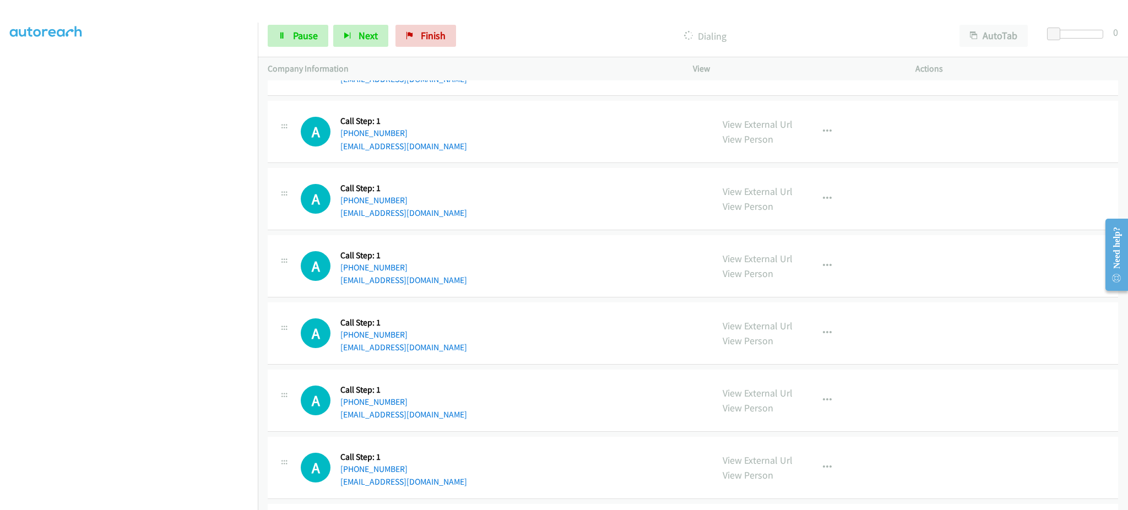
scroll to position [3659, 0]
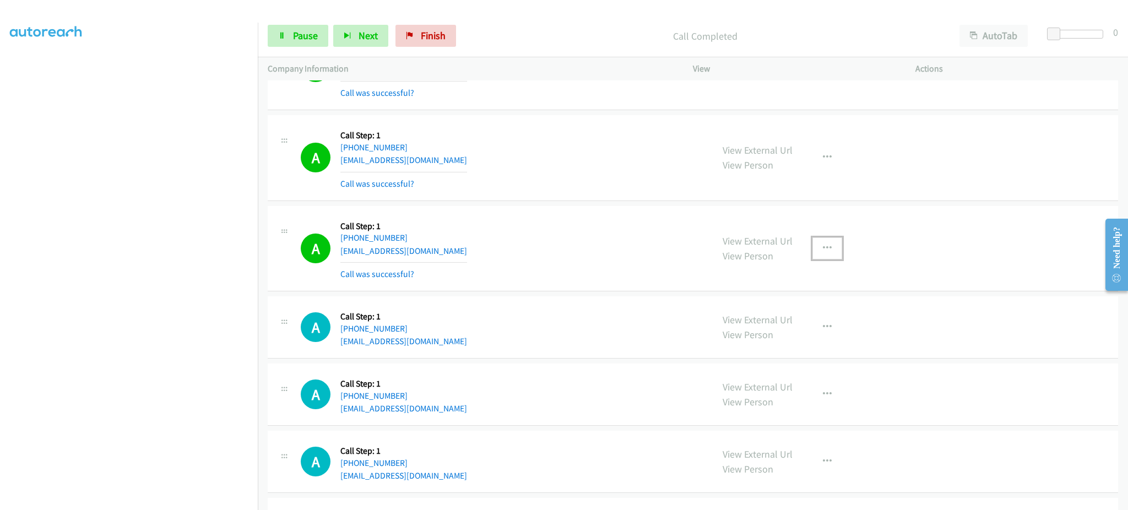
click at [812, 248] on button "button" at bounding box center [827, 248] width 30 height 22
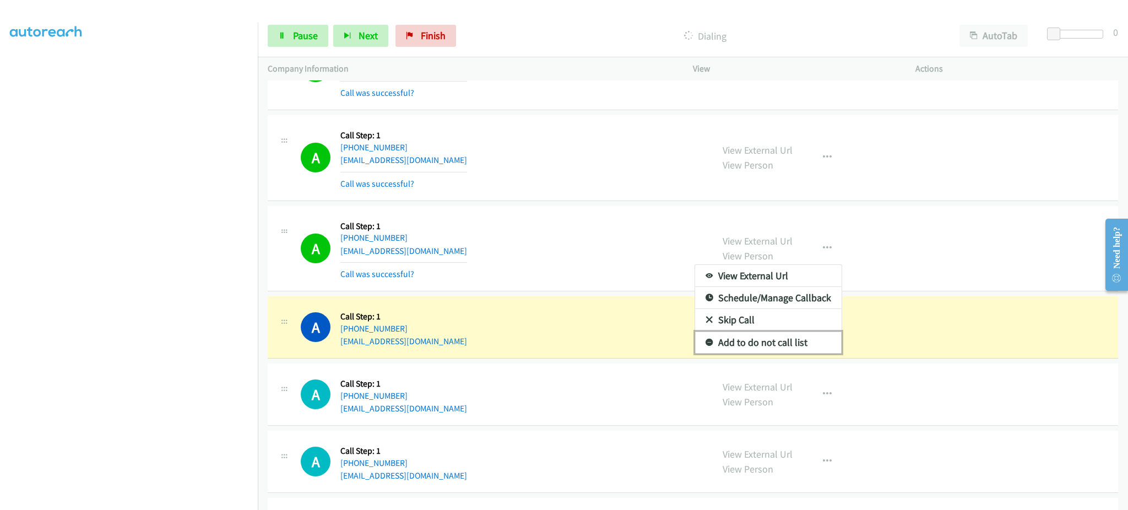
click at [776, 347] on link "Add to do not call list" at bounding box center [768, 342] width 146 height 22
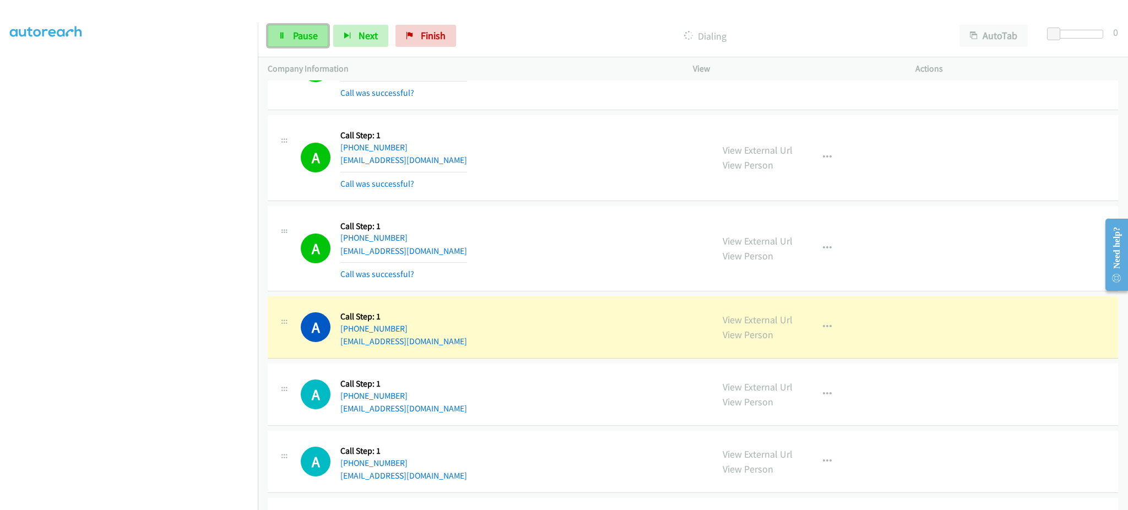
click at [307, 37] on span "Pause" at bounding box center [305, 35] width 25 height 13
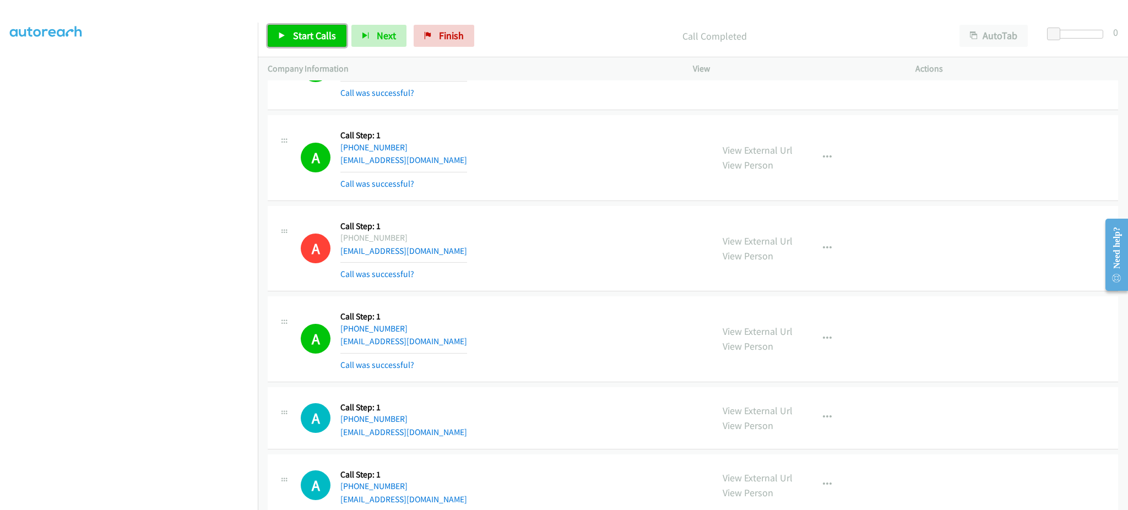
click at [293, 35] on span "Start Calls" at bounding box center [314, 35] width 43 height 13
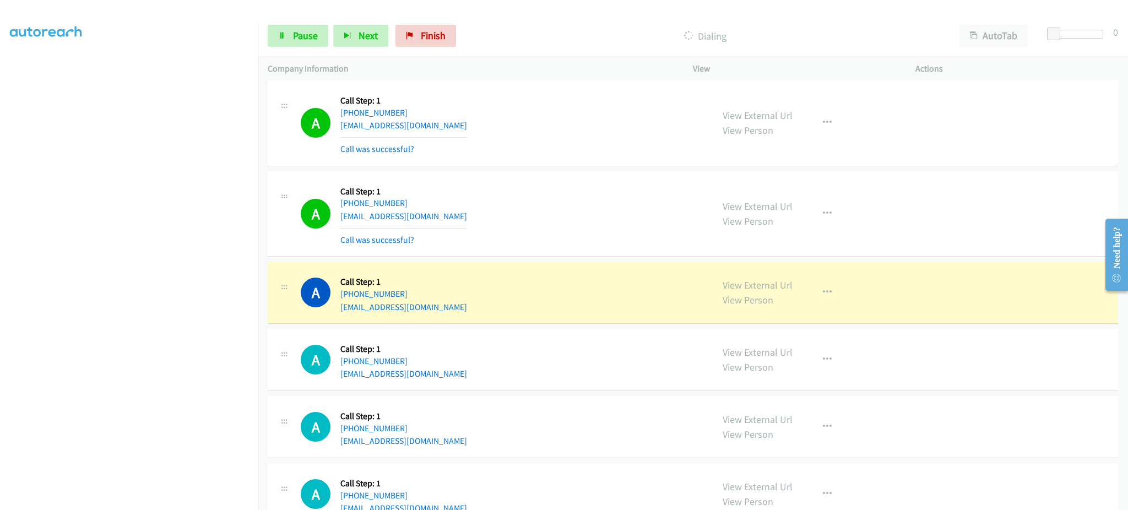
scroll to position [3879, 0]
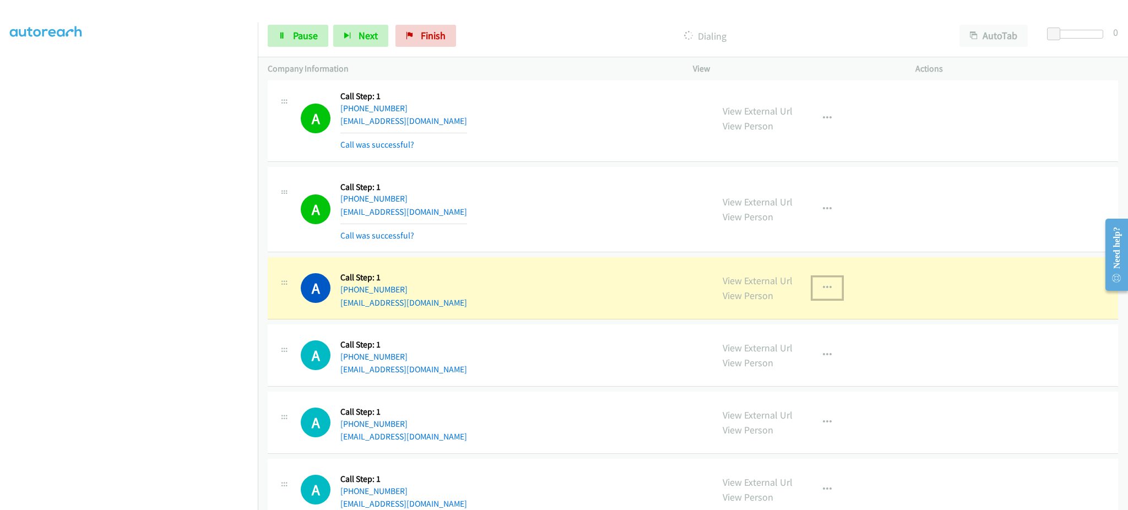
click at [830, 297] on button "button" at bounding box center [827, 288] width 30 height 22
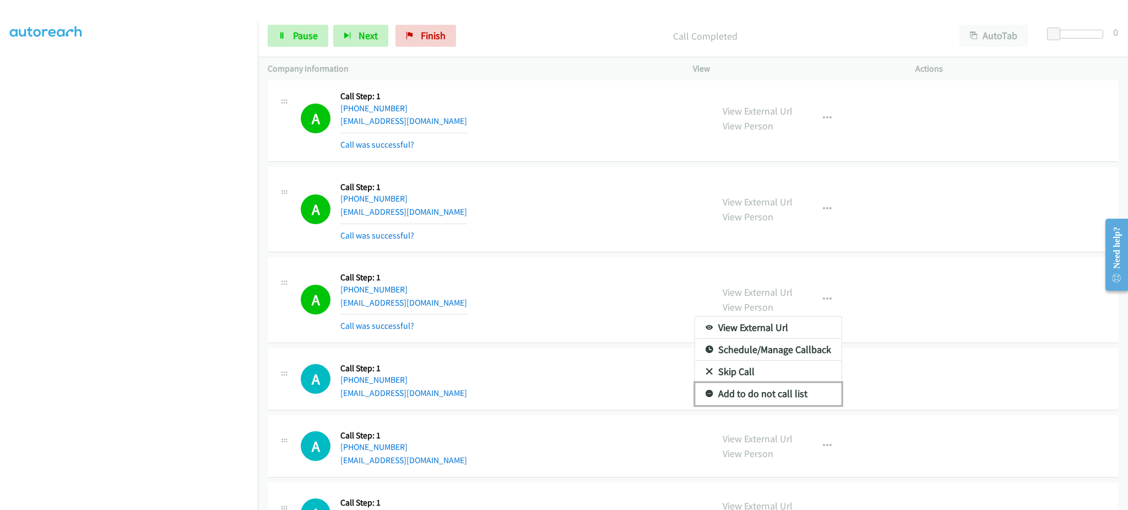
click at [804, 392] on link "Add to do not call list" at bounding box center [768, 394] width 146 height 22
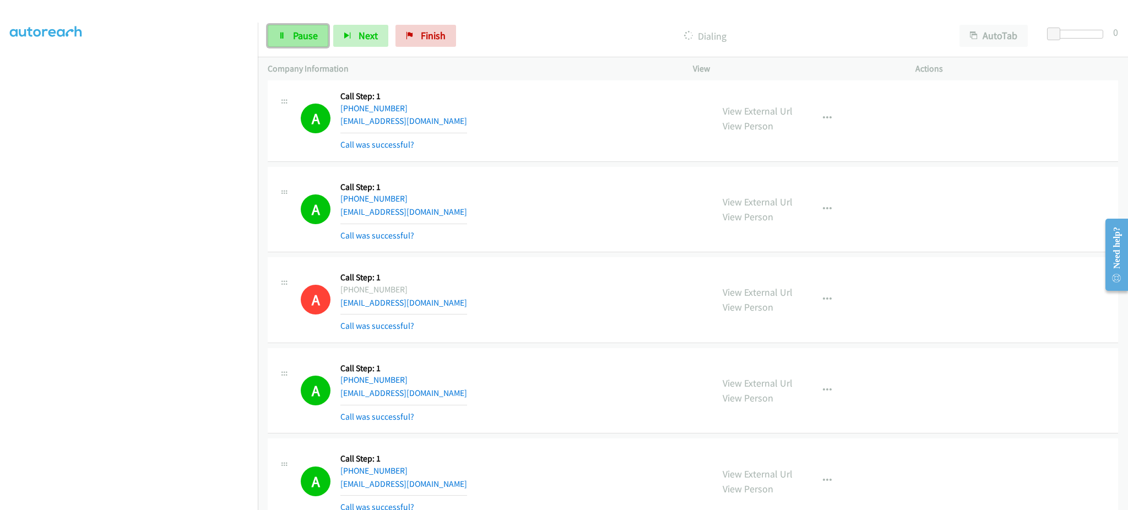
click at [318, 35] on link "Pause" at bounding box center [298, 36] width 61 height 22
click at [331, 32] on span "Start Calls" at bounding box center [314, 35] width 43 height 13
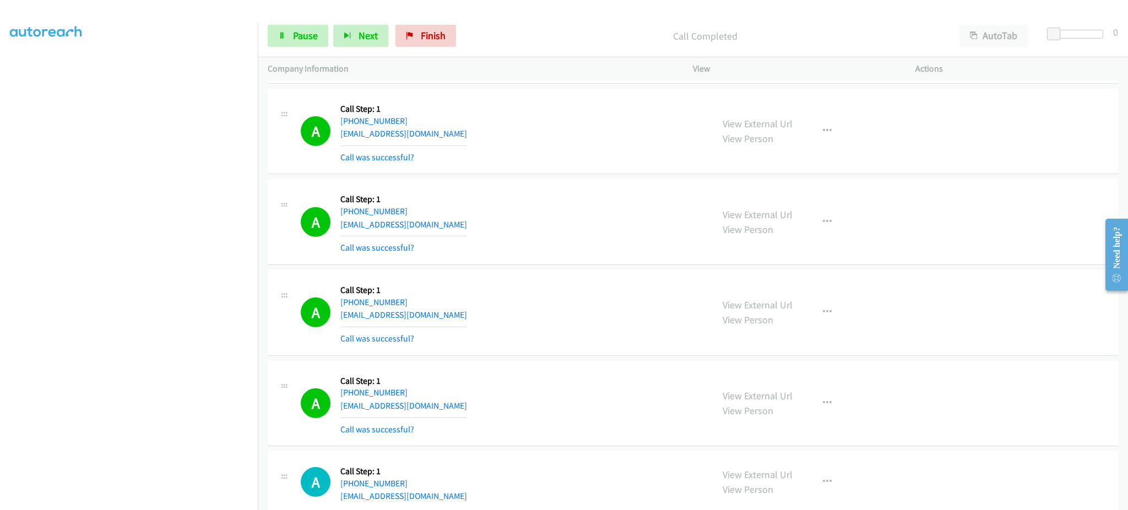
scroll to position [4540, 0]
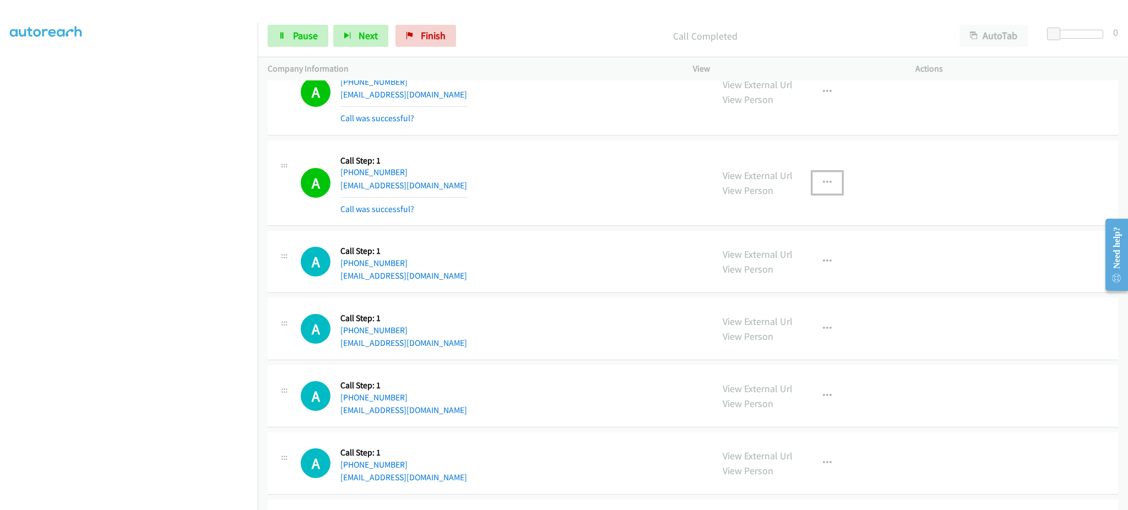
click at [812, 188] on button "button" at bounding box center [827, 183] width 30 height 22
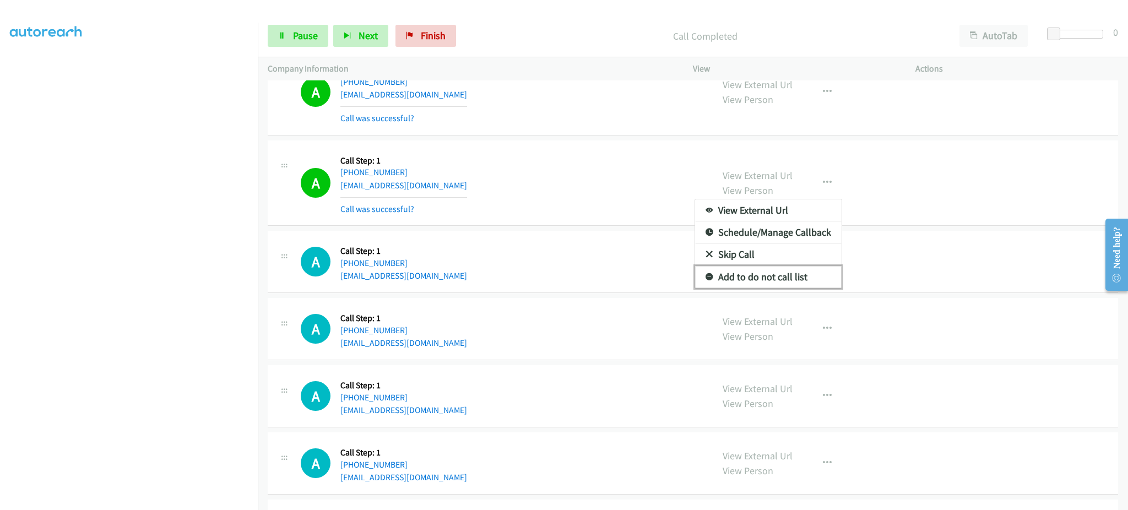
click at [798, 282] on link "Add to do not call list" at bounding box center [768, 277] width 146 height 22
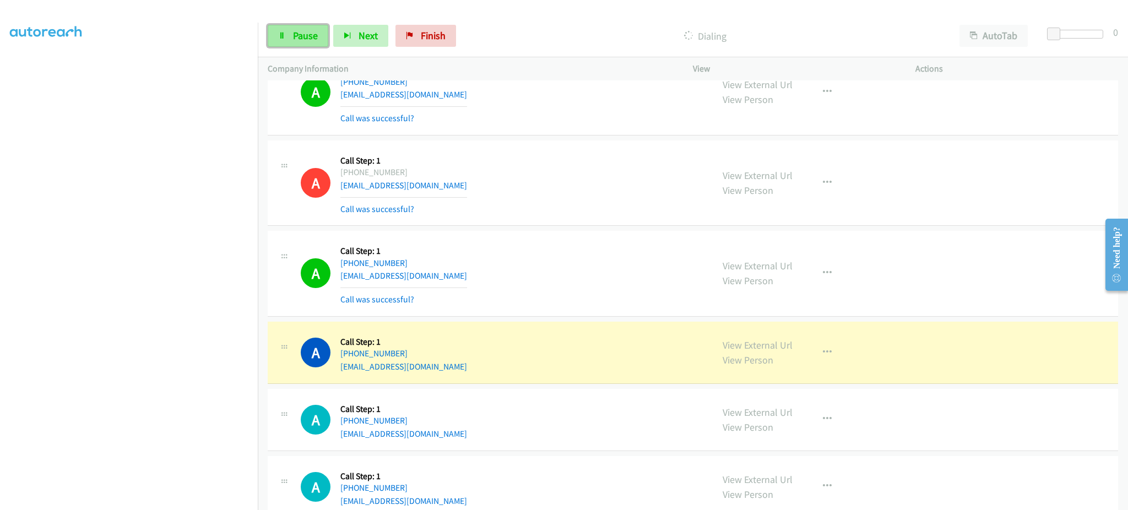
click at [295, 31] on span "Pause" at bounding box center [305, 35] width 25 height 13
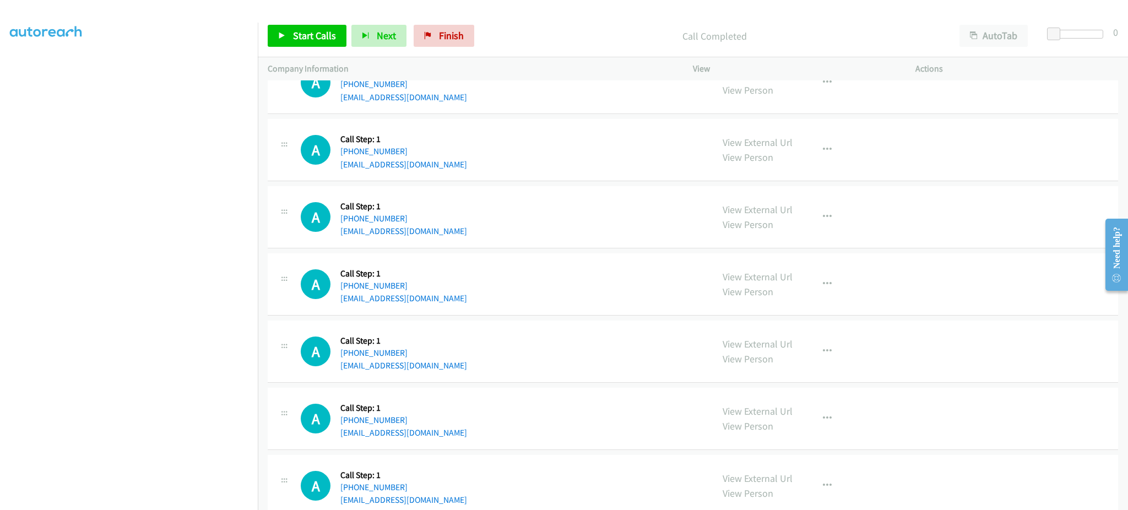
scroll to position [4980, 0]
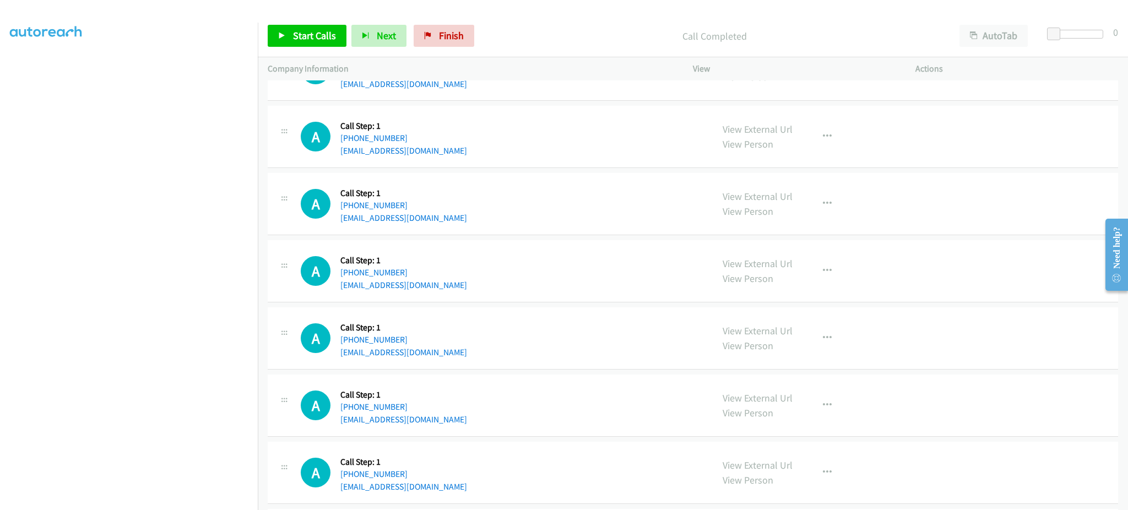
click at [438, 168] on div "A Callback Scheduled Call Step: 1 America/New_York +1 202-246-1967 ohmarkm@yaho…" at bounding box center [693, 137] width 850 height 62
click at [435, 157] on div "A Callback Scheduled Call Step: 1 America/New_York +1 202-246-1967 ohmarkm@yaho…" at bounding box center [502, 137] width 402 height 42
copy div "ohmarkm@yahoo.com"
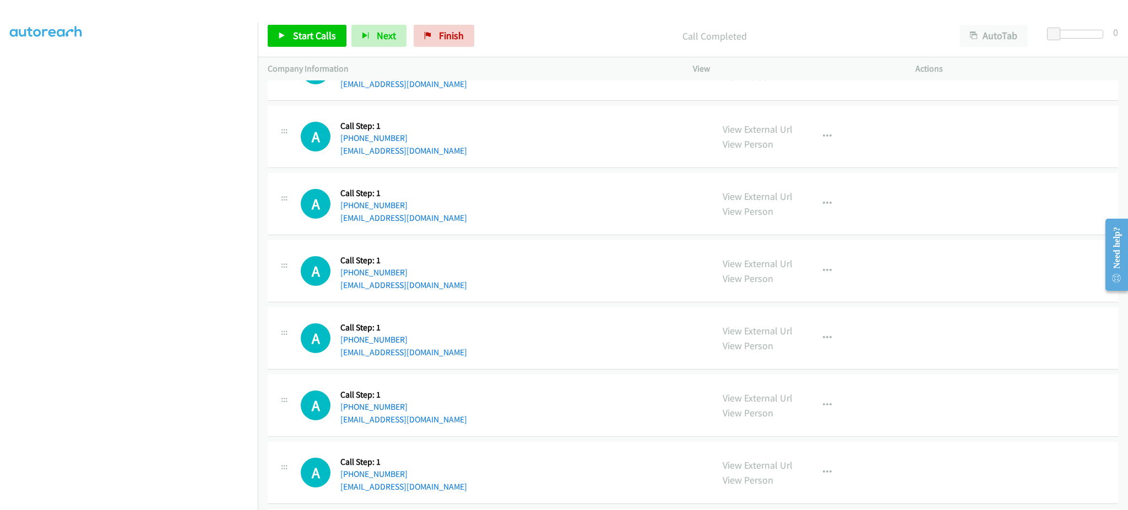
click at [428, 223] on div "A Callback Scheduled Call Step: 1 America/Chicago +1 402-871-1952 bran.lo1027@g…" at bounding box center [502, 204] width 402 height 42
copy div "bran.lo1027@gmail.com"
click at [448, 289] on div "A Callback Scheduled Call Step: 1 America/Los_Angeles +1 530-382-9171 vanghyde@…" at bounding box center [502, 271] width 402 height 42
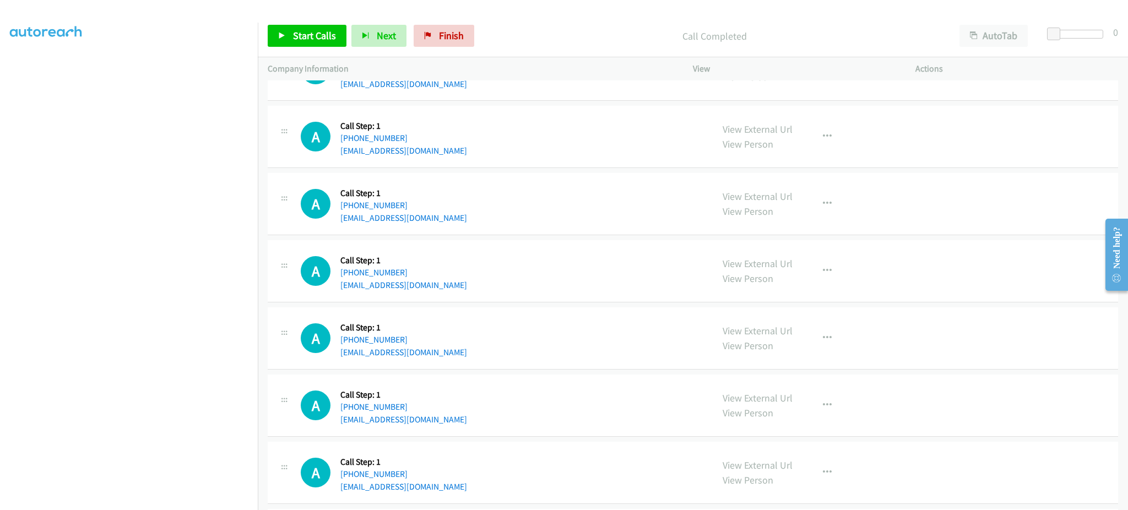
click at [448, 289] on div "A Callback Scheduled Call Step: 1 America/Los_Angeles +1 530-382-9171 vanghyde@…" at bounding box center [502, 271] width 402 height 42
copy div "vanghyde@gmail.com"
click at [460, 359] on div "A Callback Scheduled Call Step: 1 America/New_York +1 857-285-8369 luizakramer@…" at bounding box center [502, 338] width 402 height 42
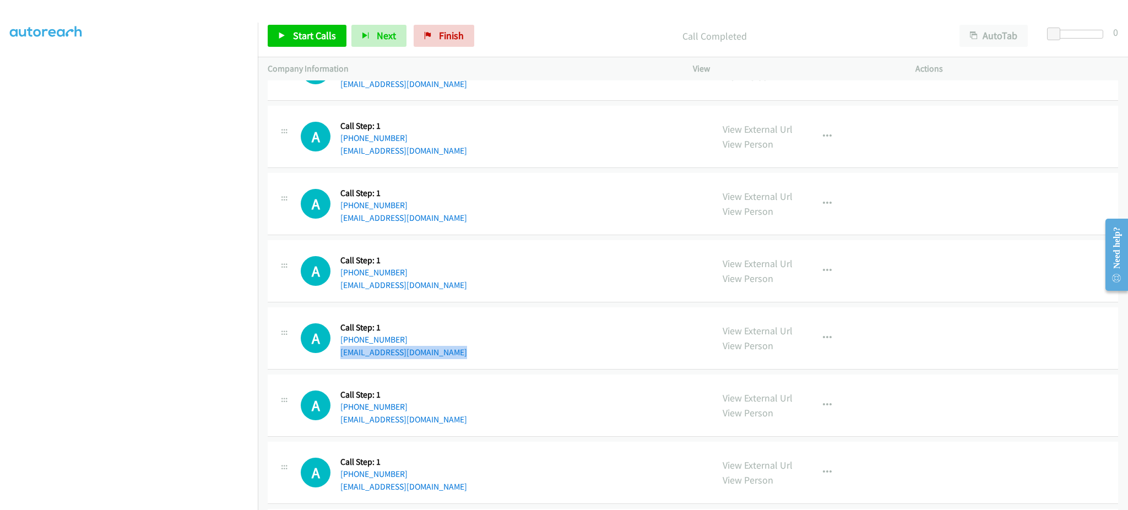
click at [460, 359] on div "A Callback Scheduled Call Step: 1 America/New_York +1 857-285-8369 luizakramer@…" at bounding box center [502, 338] width 402 height 42
copy div "luizakramer@gmail.com"
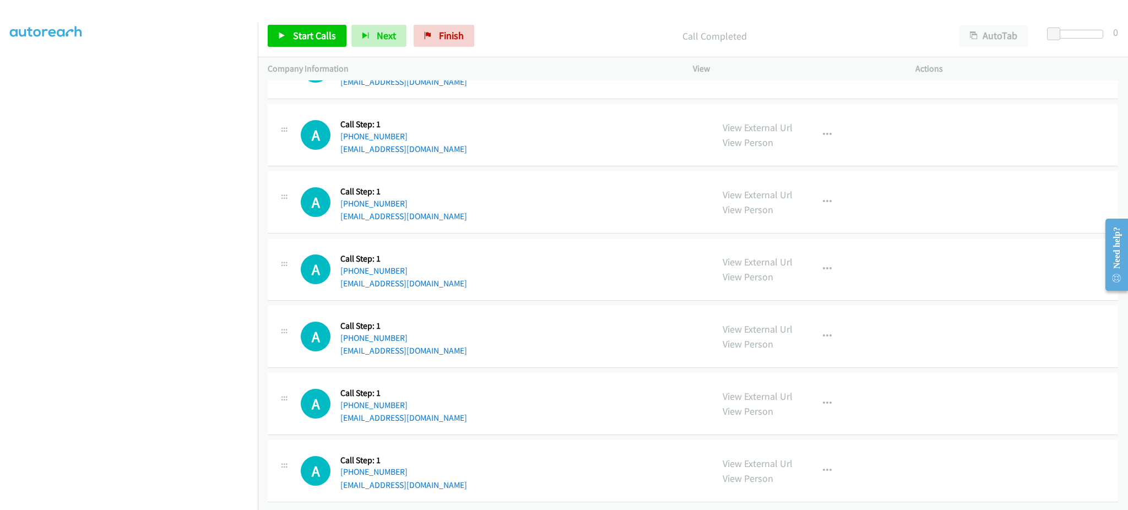
click at [448, 337] on div "A Callback Scheduled Call Step: 1 America/Chicago +1 936-217-8862 kellaraustin1…" at bounding box center [502, 336] width 402 height 42
copy div "kellaraustin16@gmail.com"
drag, startPoint x: 301, startPoint y: 33, endPoint x: 412, endPoint y: 23, distance: 112.2
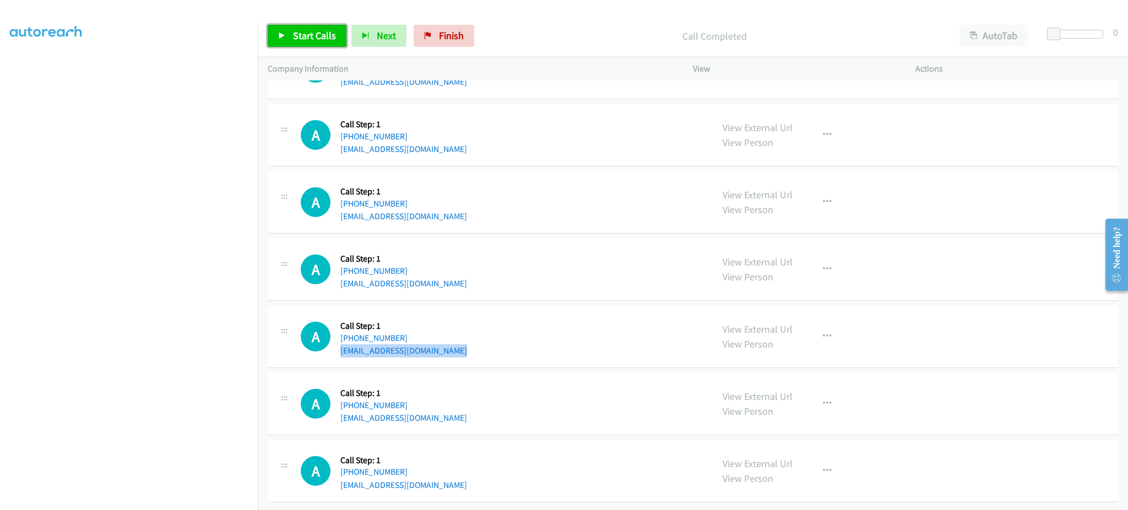
click at [301, 33] on span "Start Calls" at bounding box center [314, 35] width 43 height 13
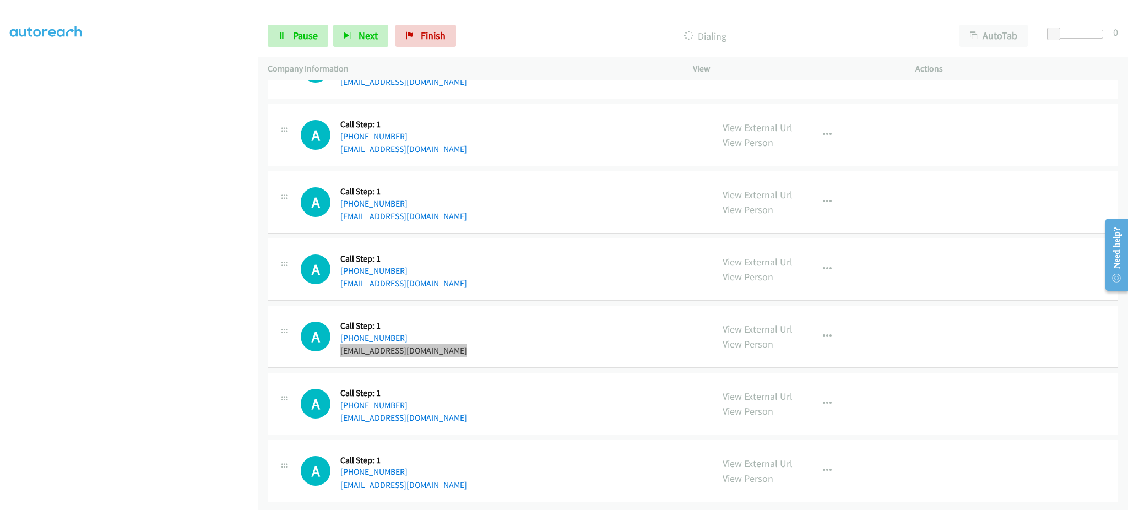
scroll to position [5086, 0]
click at [283, 35] on icon at bounding box center [282, 36] width 8 height 8
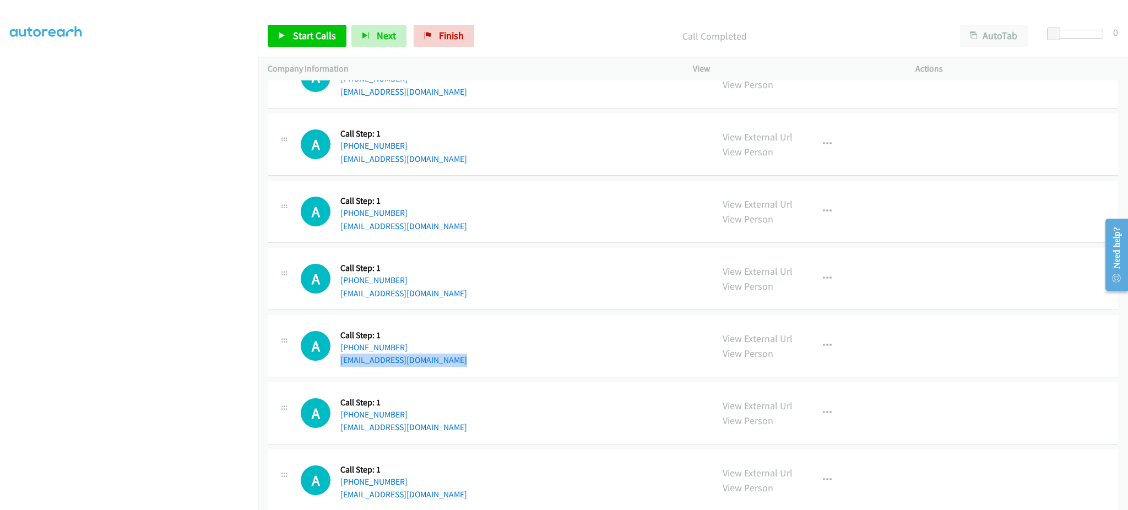
scroll to position [5110, 0]
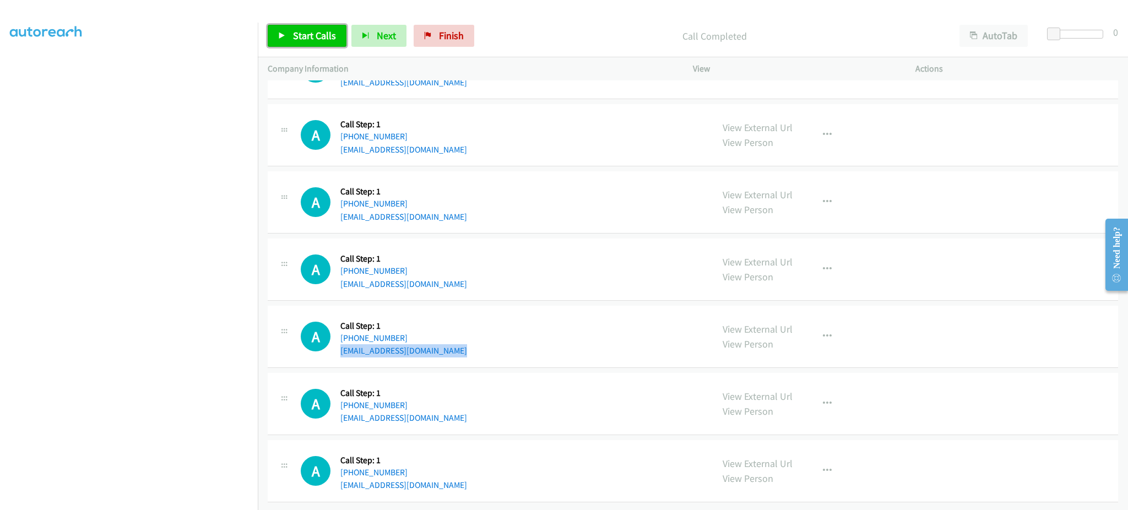
click at [323, 34] on span "Start Calls" at bounding box center [314, 35] width 43 height 13
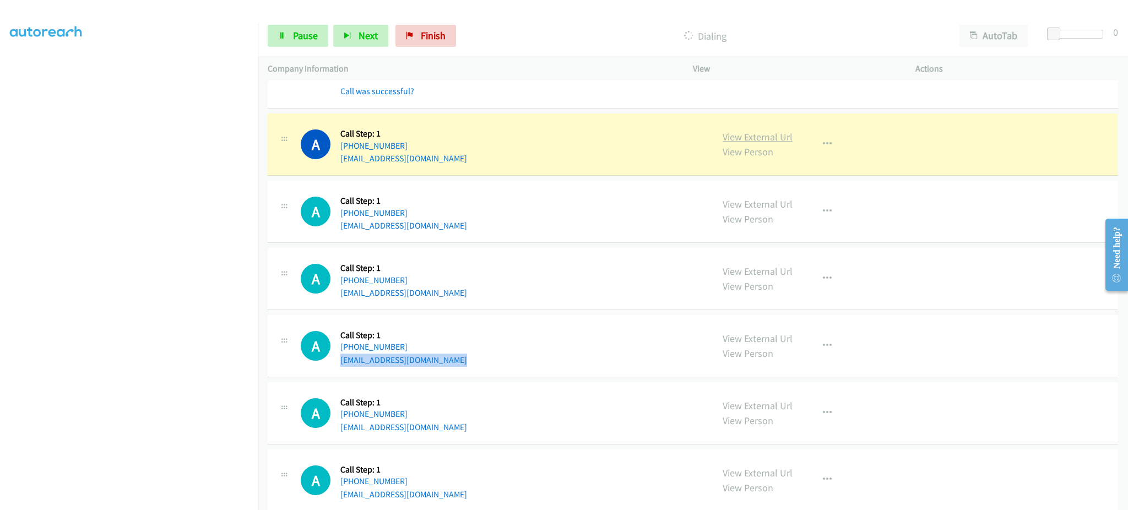
click at [722, 136] on link "View External Url" at bounding box center [757, 136] width 70 height 13
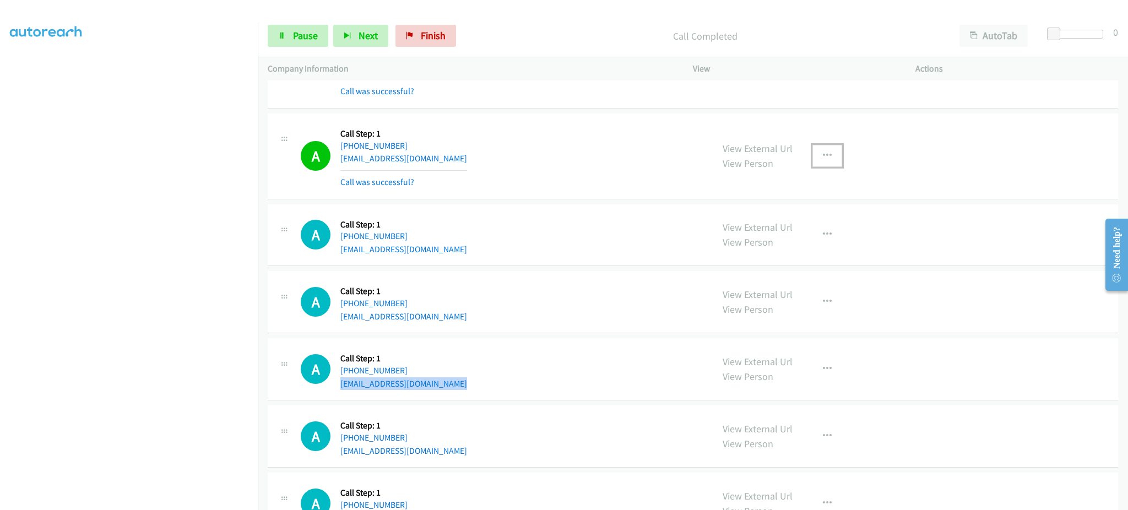
click at [815, 156] on button "button" at bounding box center [827, 156] width 30 height 22
click at [778, 244] on link "Add to do not call list" at bounding box center [768, 250] width 146 height 22
click at [282, 45] on link "Pause" at bounding box center [298, 36] width 61 height 22
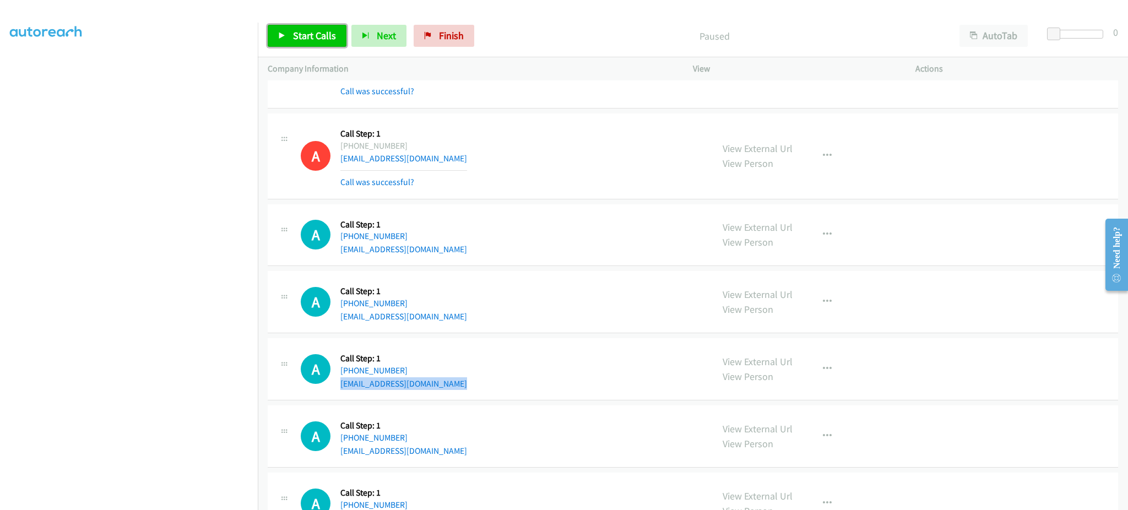
click at [318, 41] on span "Start Calls" at bounding box center [314, 35] width 43 height 13
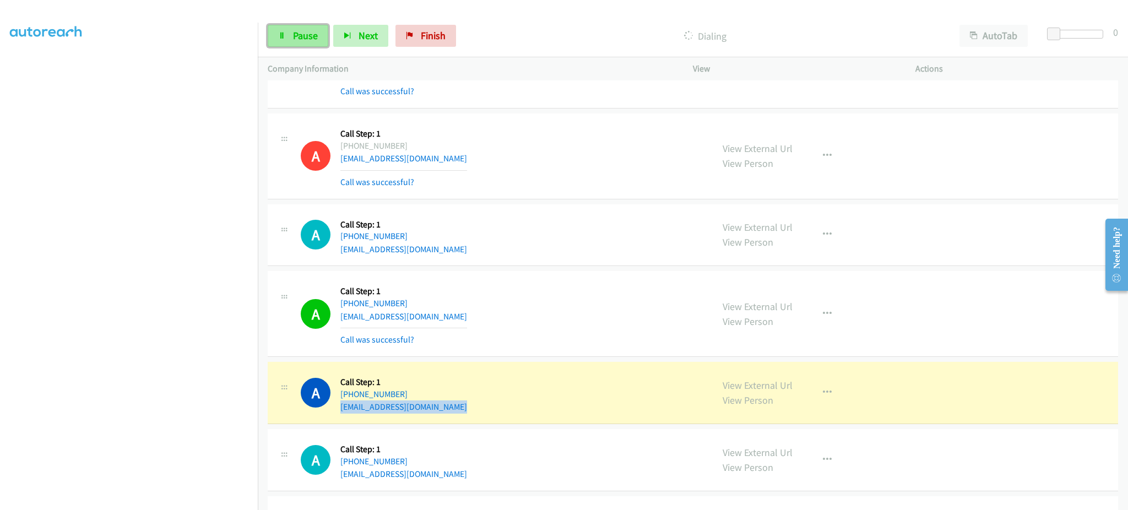
click at [290, 40] on link "Pause" at bounding box center [298, 36] width 61 height 22
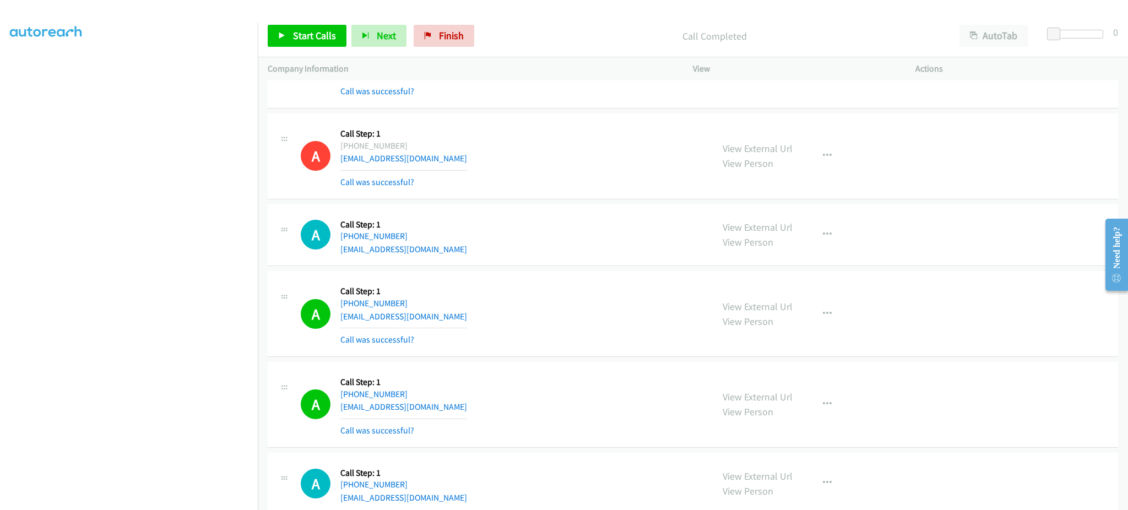
click at [454, 320] on div "A Callback Scheduled Call Step: 1 America/New_York +1 857-285-8369 luizakramer@…" at bounding box center [502, 314] width 402 height 66
drag, startPoint x: 453, startPoint y: 404, endPoint x: 450, endPoint y: 411, distance: 7.5
click at [453, 404] on div "A Callback Scheduled Call Step: 1 America/Chicago +1 936-217-8862 kellaraustin1…" at bounding box center [502, 405] width 402 height 66
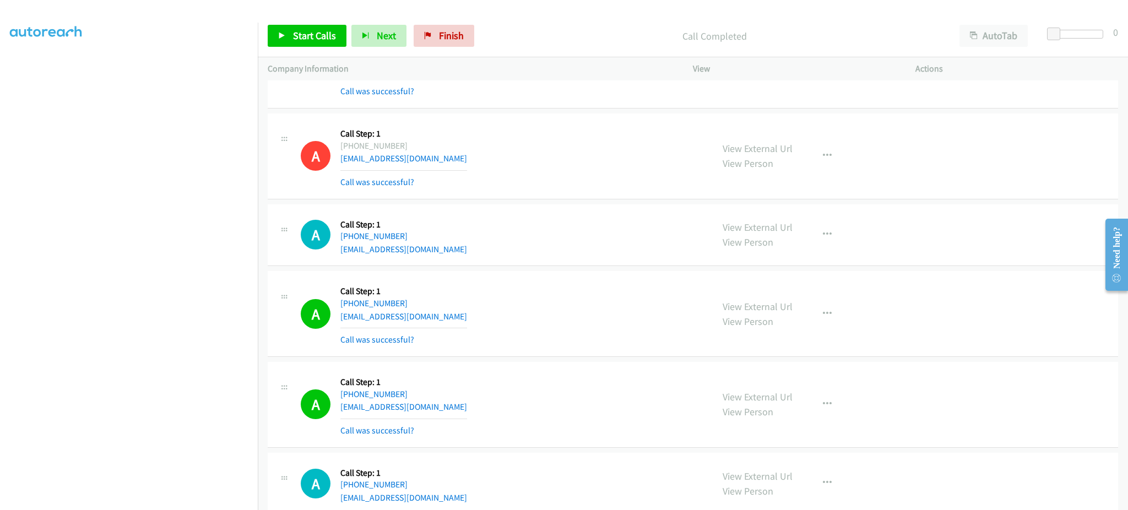
click at [450, 411] on div "A Callback Scheduled Call Step: 1 America/Chicago +1 936-217-8862 kellaraustin1…" at bounding box center [502, 405] width 402 height 66
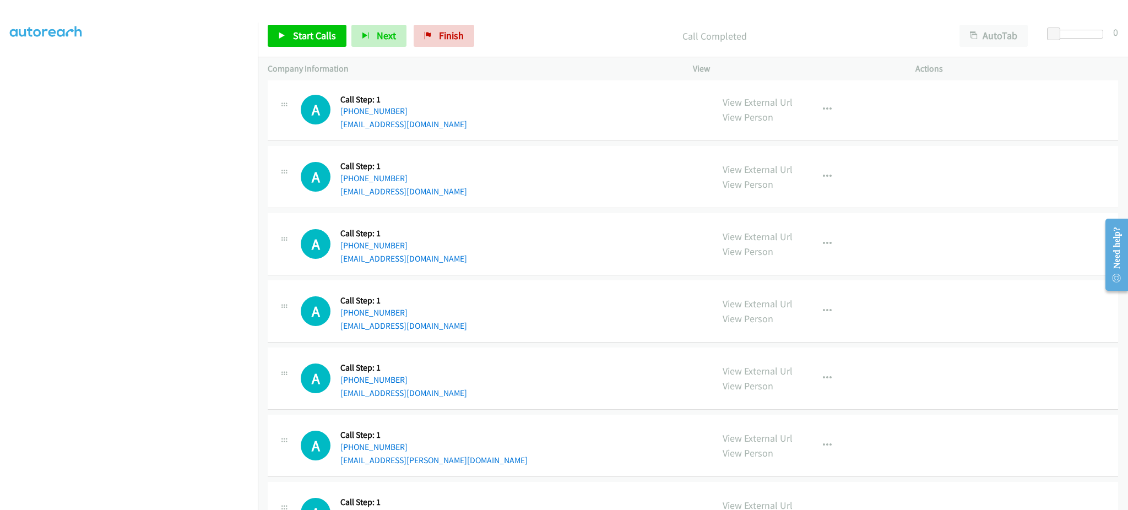
click at [461, 198] on div "A Callback Scheduled Call Step: 1 America/New_York +1 404-447-6555 demanchef@be…" at bounding box center [502, 177] width 402 height 42
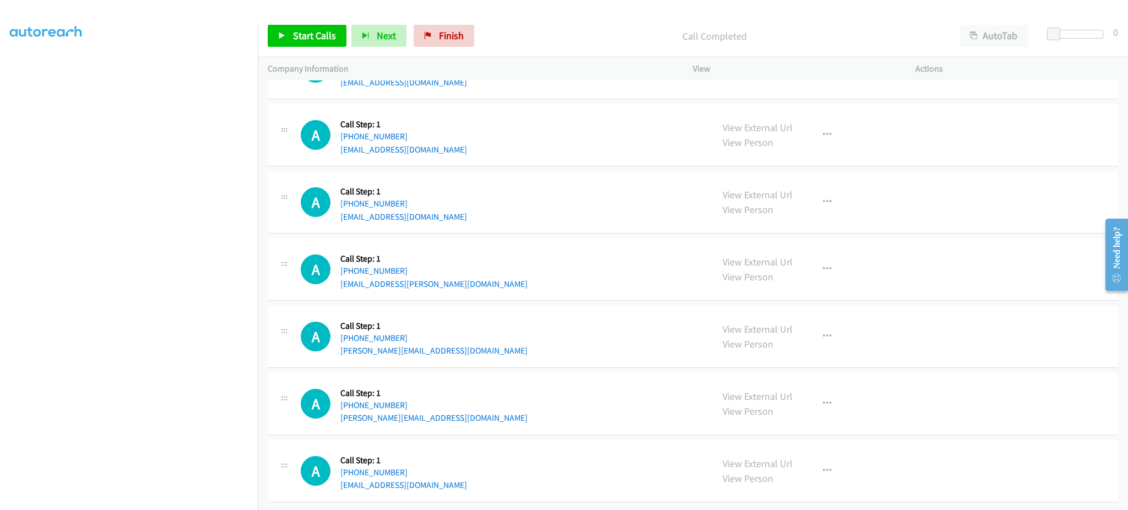
click at [451, 348] on div "A Callback Scheduled Call Step: 1 America/Los_Angeles +1 619-895-9344 claudia.s…" at bounding box center [693, 337] width 850 height 62
click at [461, 404] on div "A Callback Scheduled Call Step: 1 America/New_York +1 904-441-9941 jerry-gilber…" at bounding box center [502, 404] width 402 height 42
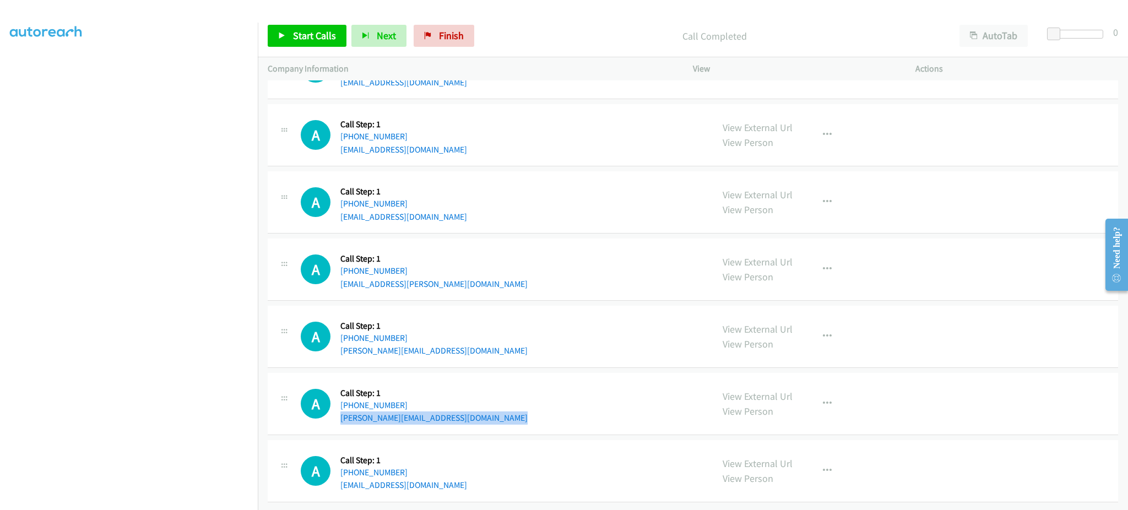
click at [461, 404] on div "A Callback Scheduled Call Step: 1 America/New_York +1 904-441-9941 jerry-gilber…" at bounding box center [502, 404] width 402 height 42
click at [429, 472] on div "A Callback Scheduled Call Step: 1 America/New_York +1 859-212-3732 jrad1995@yah…" at bounding box center [502, 471] width 402 height 42
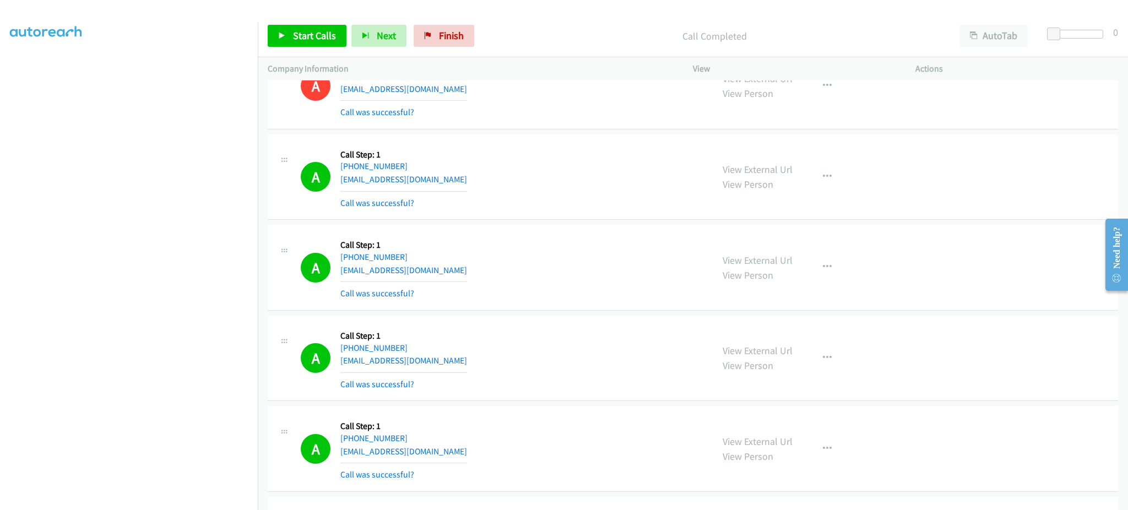
scroll to position [3979, 0]
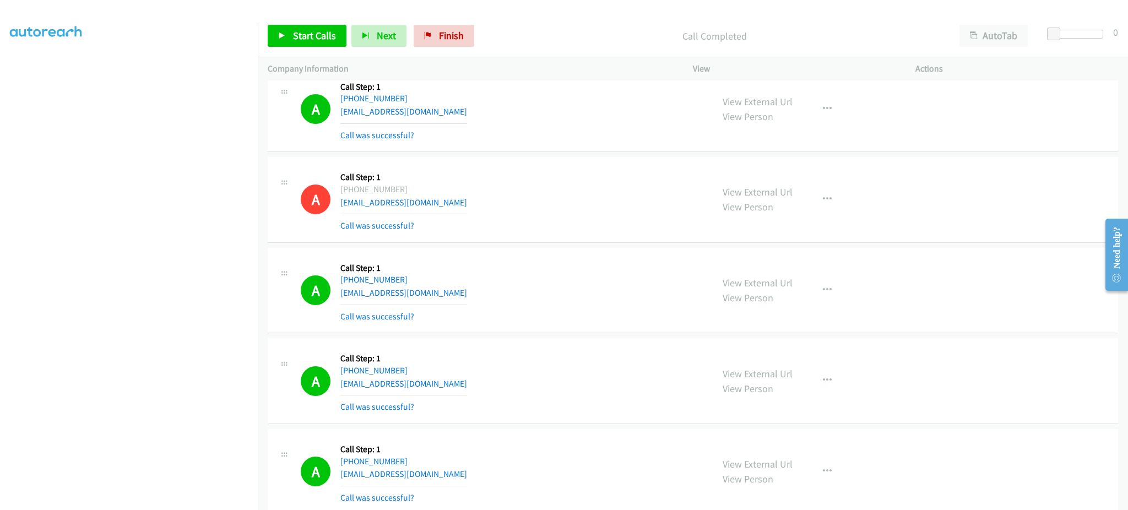
click at [470, 113] on div "A Callback Scheduled Call Step: 1 America/New_York +1 336-520-5833 amrinderkang…" at bounding box center [502, 110] width 402 height 66
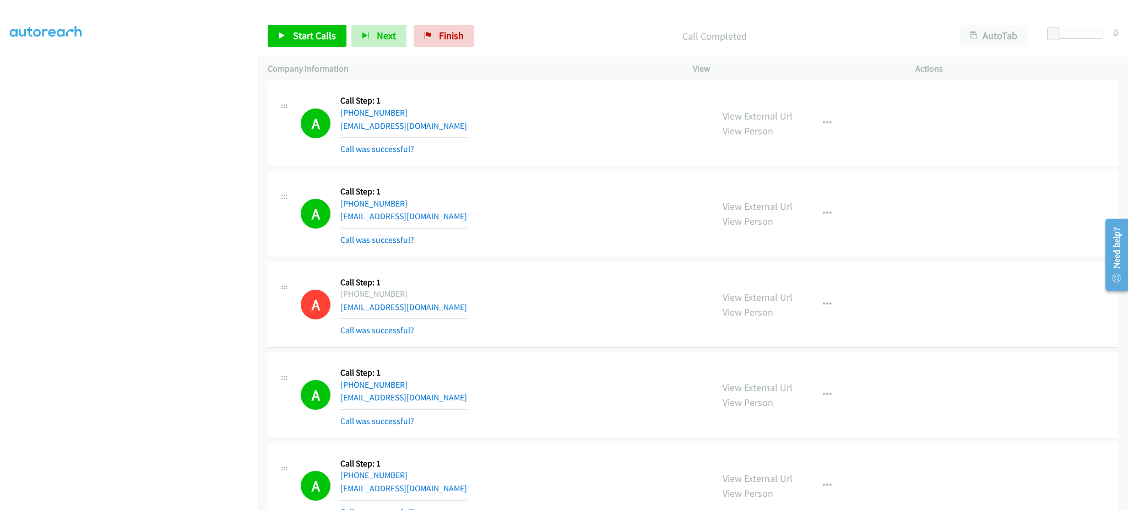
scroll to position [3539, 0]
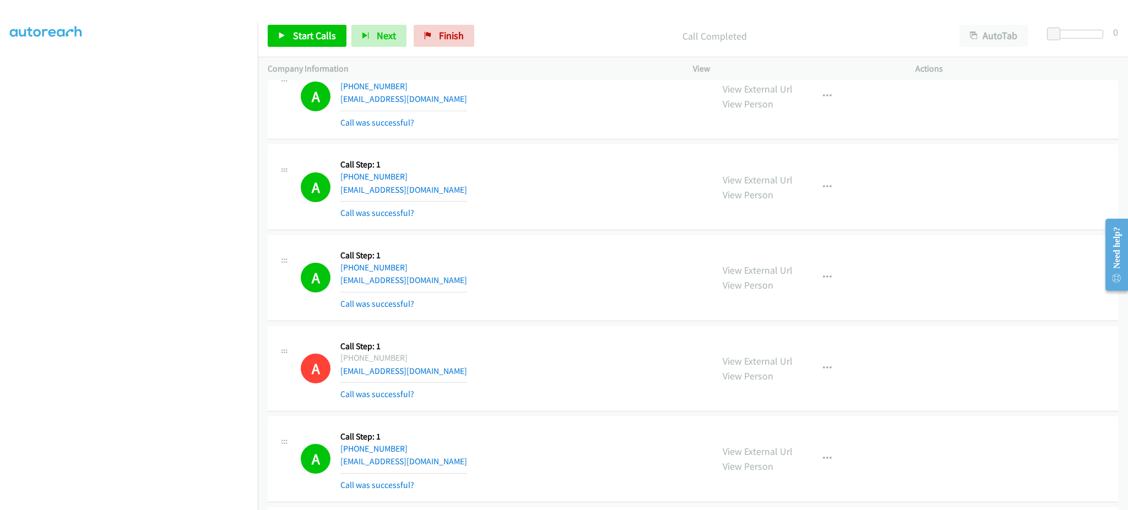
click at [462, 189] on div "A Callback Scheduled Call Step: 1 America/Chicago +1 615-969-0154 hamptontyler@…" at bounding box center [502, 187] width 402 height 66
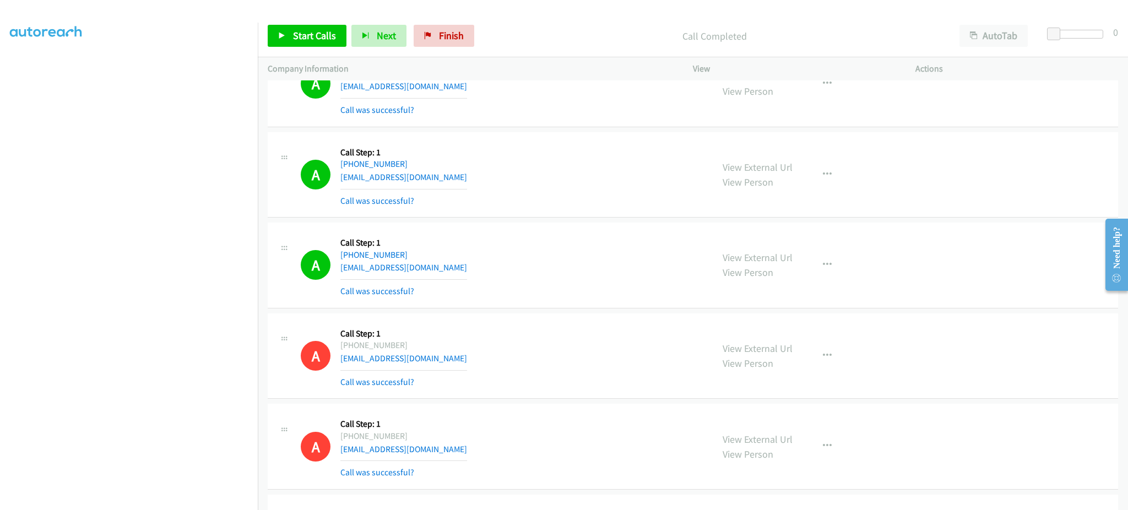
scroll to position [2878, 0]
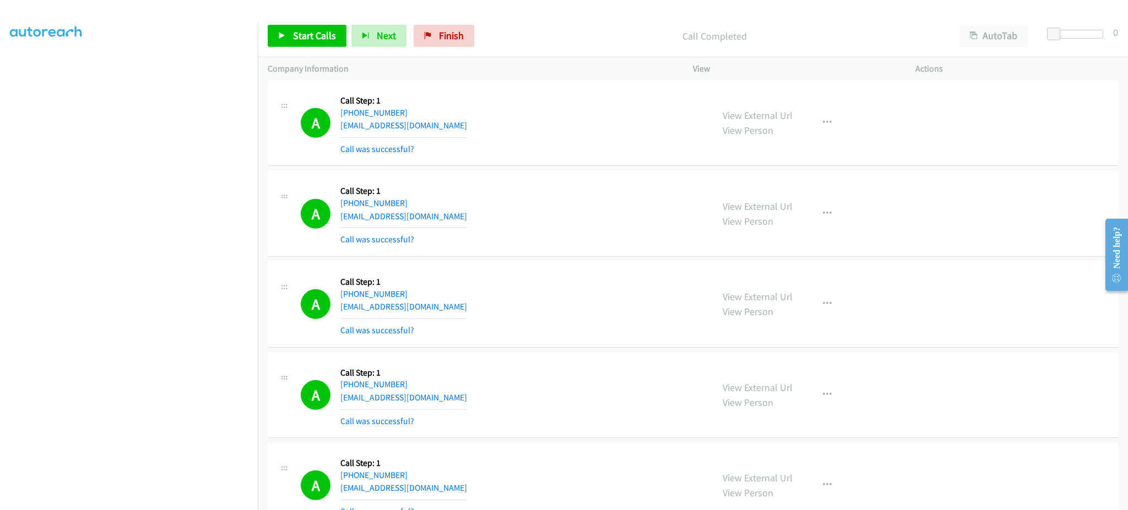
click at [454, 128] on div "A Callback Scheduled Call Step: 1 America/Chicago +1 325-423-2958 tmuratori53@g…" at bounding box center [502, 123] width 402 height 66
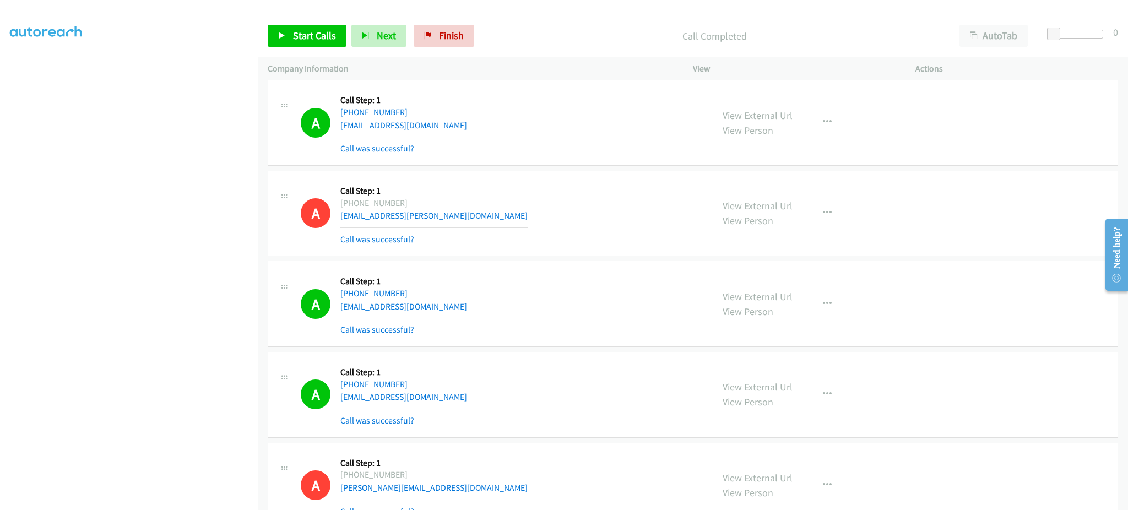
scroll to position [0, 0]
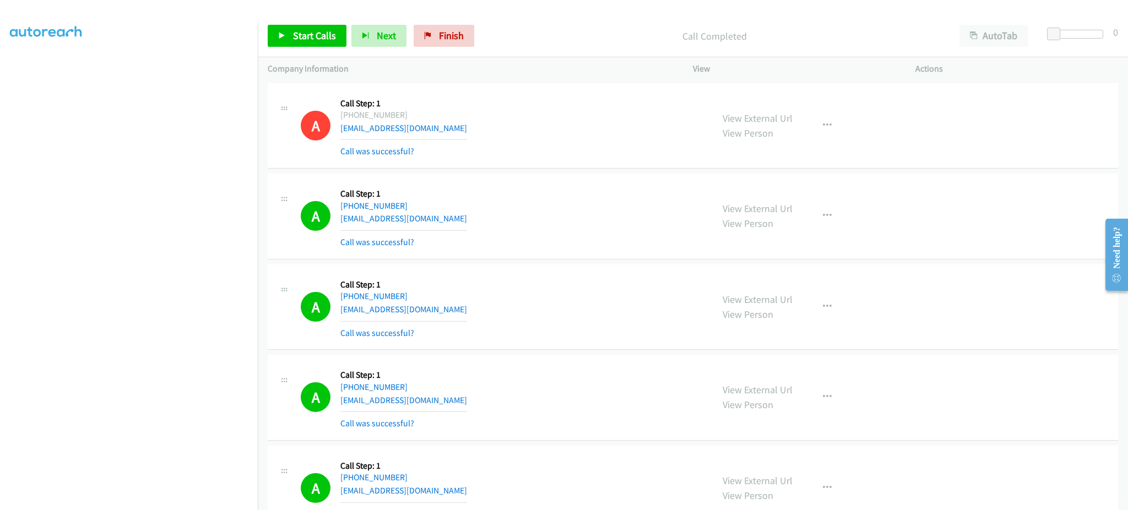
click at [448, 219] on div "A Callback Scheduled Call Step: 1 America/Denver +1 720-868-7339 voydsn1pe@gmai…" at bounding box center [502, 216] width 402 height 66
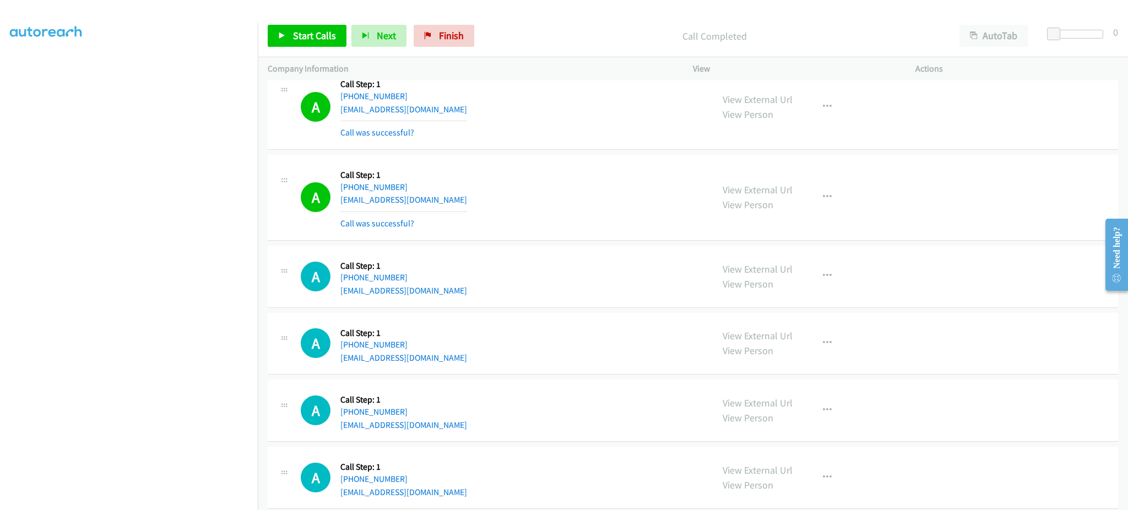
scroll to position [5741, 0]
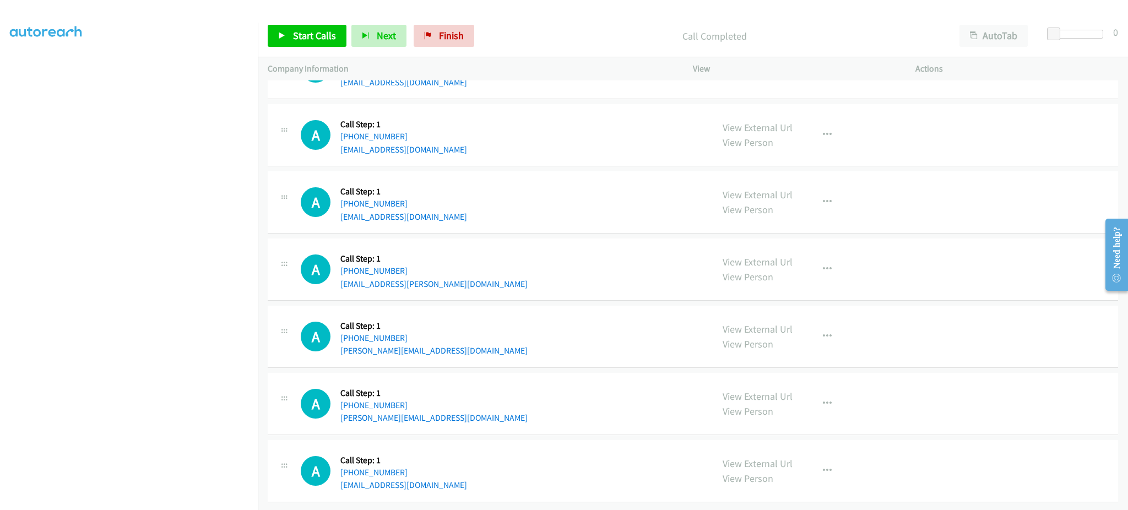
click at [437, 468] on div "A Callback Scheduled Call Step: 1 America/New_York +1 859-212-3732 jrad1995@yah…" at bounding box center [502, 471] width 402 height 42
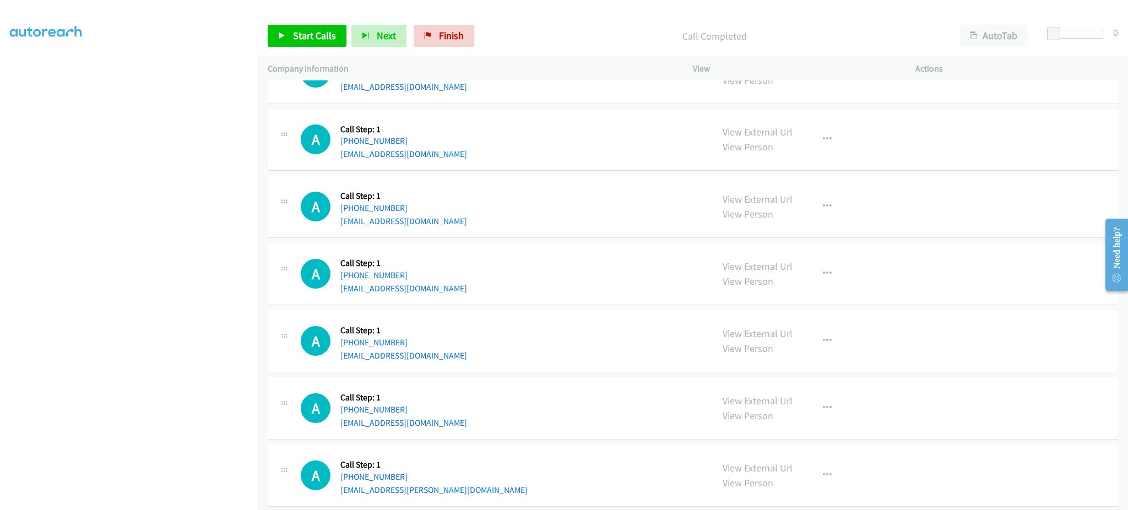
click at [446, 291] on div "A Callback Scheduled Call Step: 1 America/New_York +1 407-773-8770 shakiamathis…" at bounding box center [502, 274] width 402 height 42
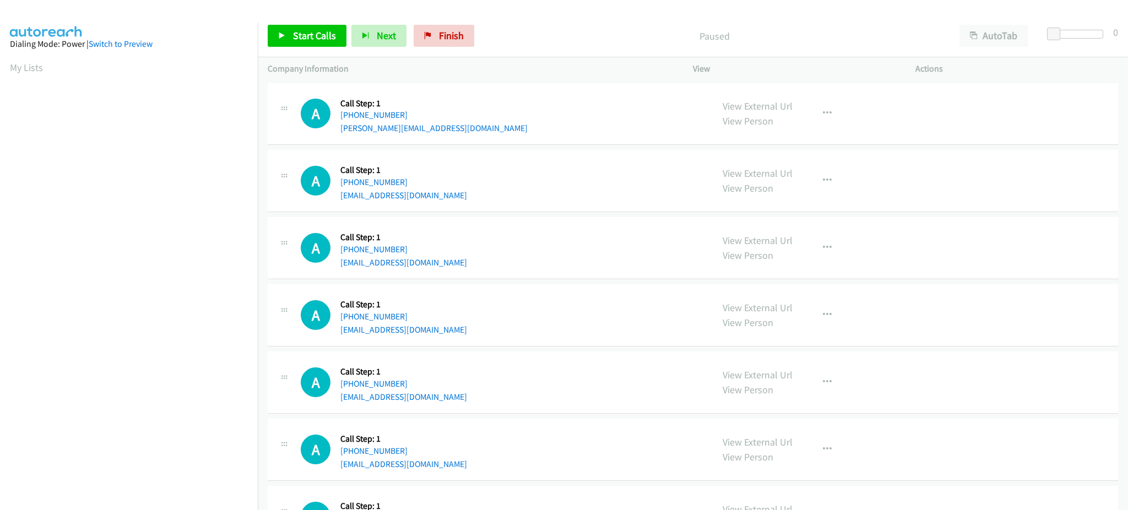
click at [456, 127] on div "A Callback Scheduled Call Step: 1 America/Los_Angeles +1 619-895-9344 claudia.s…" at bounding box center [502, 114] width 402 height 42
copy div "claudia.song1@gmail.com"
click at [478, 273] on div "A Callback Scheduled Call Step: 1 America/Puerto_Rico +1 939-335-1885 luis_alej…" at bounding box center [693, 248] width 850 height 62
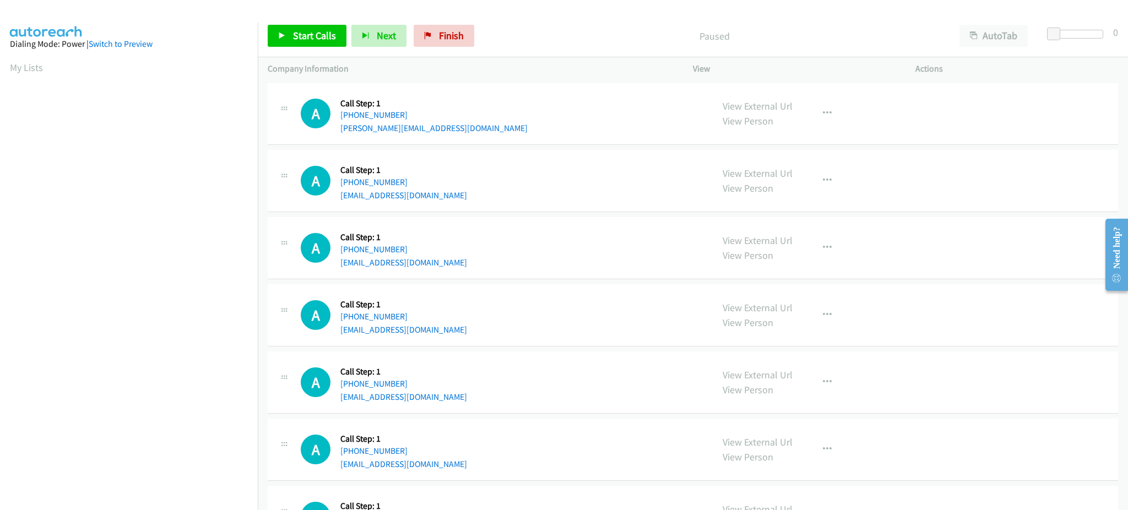
click at [478, 269] on div "A Callback Scheduled Call Step: 1 America/Puerto_Rico +1 939-335-1885 luis_alej…" at bounding box center [693, 248] width 850 height 62
copy div "luis_alejandro1023@hotmail.com"
